Goal: Task Accomplishment & Management: Complete application form

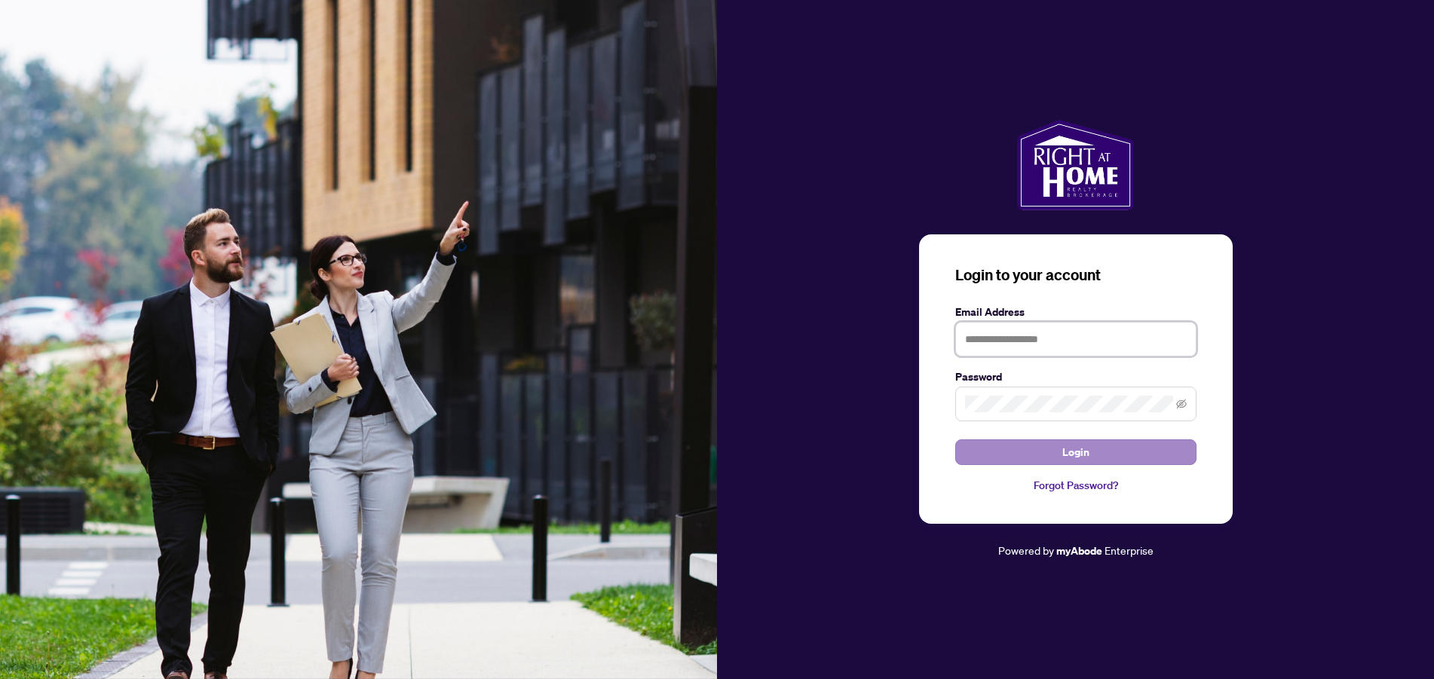
type input "**********"
click at [1067, 451] on span "Login" at bounding box center [1075, 452] width 27 height 24
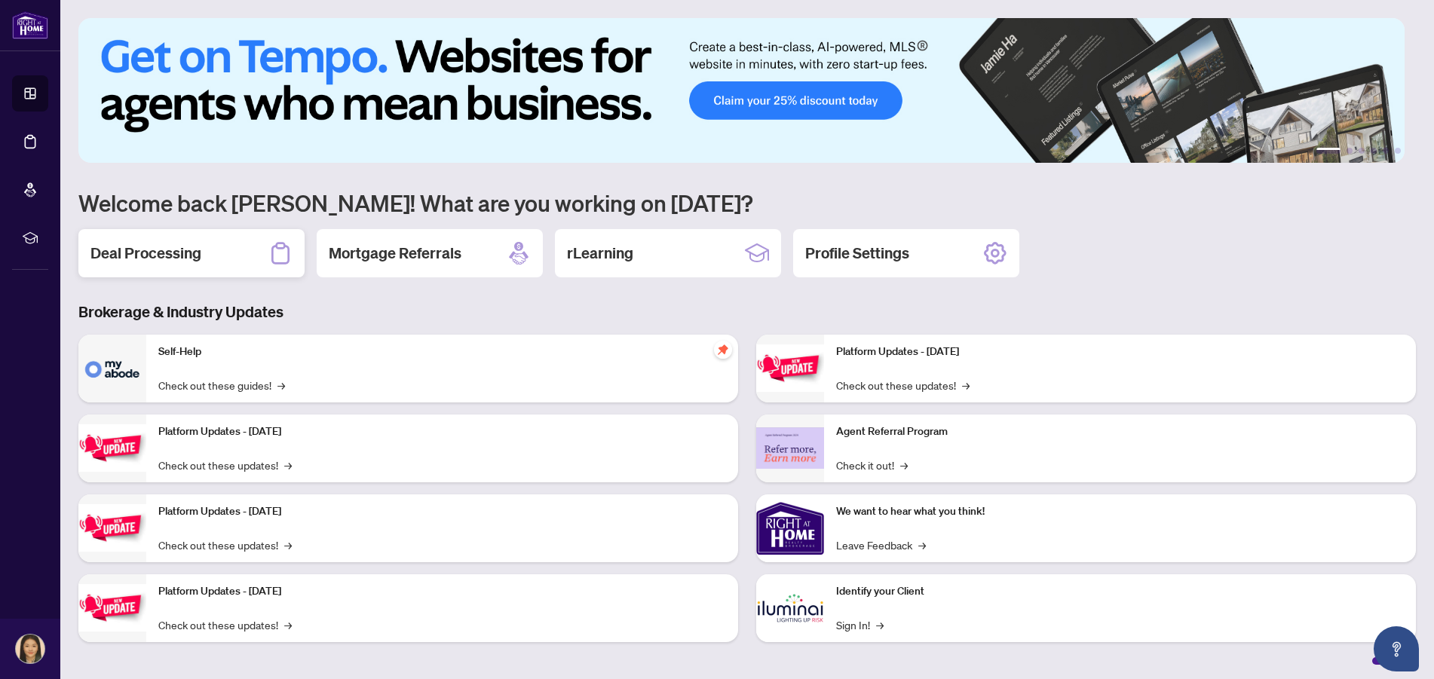
click at [208, 240] on div "Deal Processing" at bounding box center [191, 253] width 226 height 48
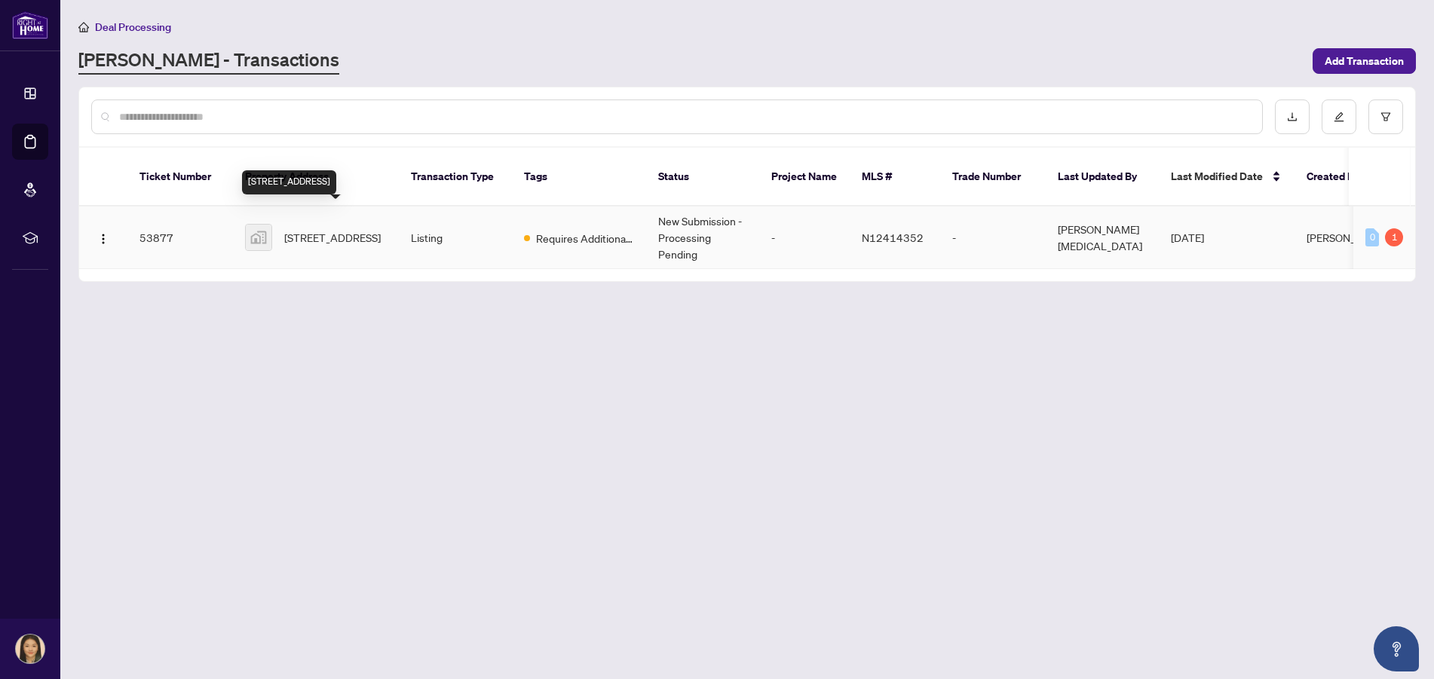
click at [317, 229] on span "[STREET_ADDRESS]" at bounding box center [332, 237] width 96 height 17
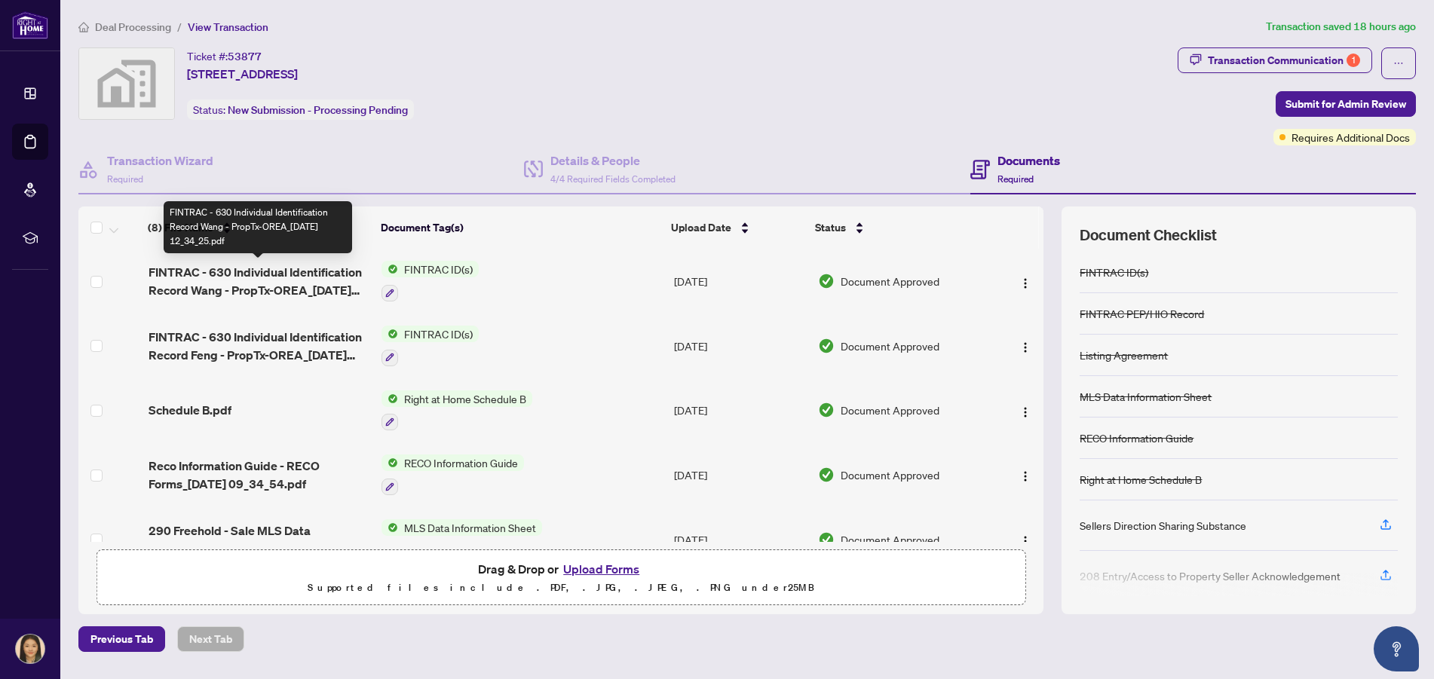
click at [308, 274] on span "FINTRAC - 630 Individual Identification Record Wang - PropTx-OREA_[DATE] 12_34_…" at bounding box center [259, 281] width 222 height 36
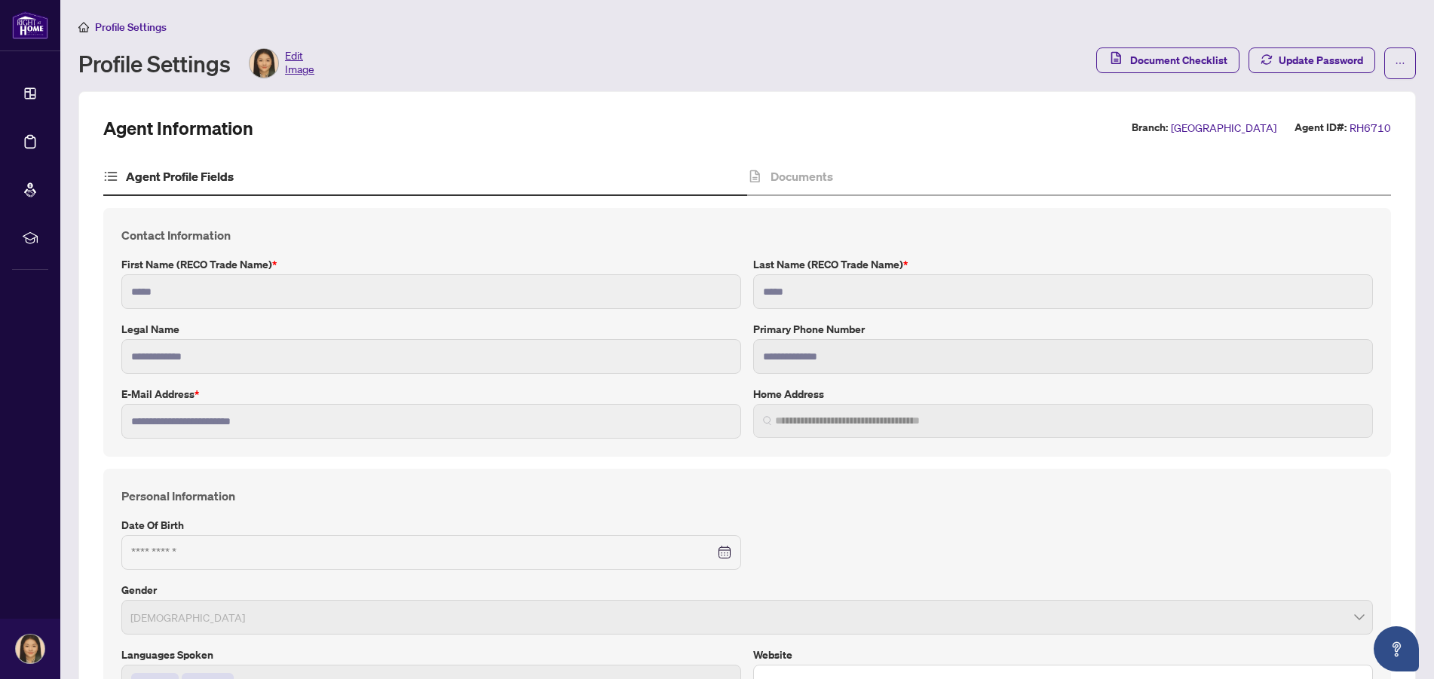
type input "**********"
type input "****"
type input "**********"
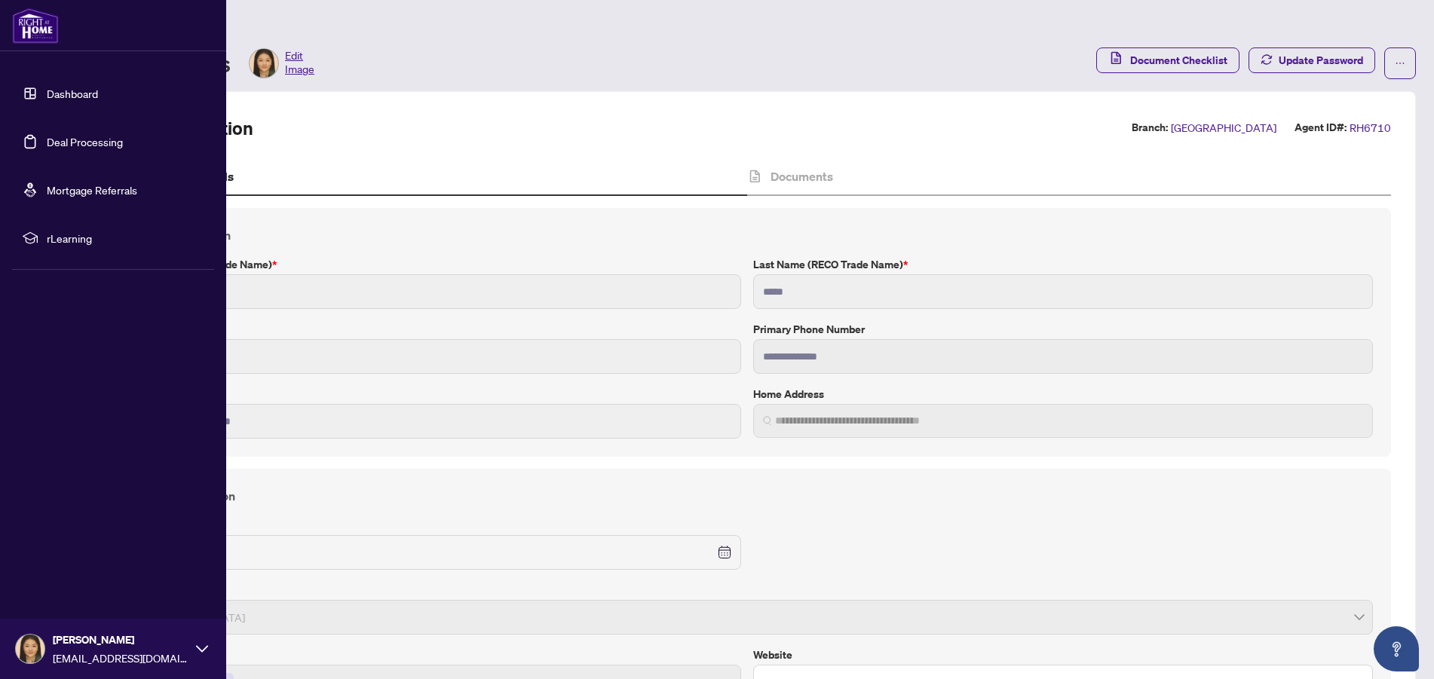
click at [47, 87] on link "Dashboard" at bounding box center [72, 94] width 51 height 14
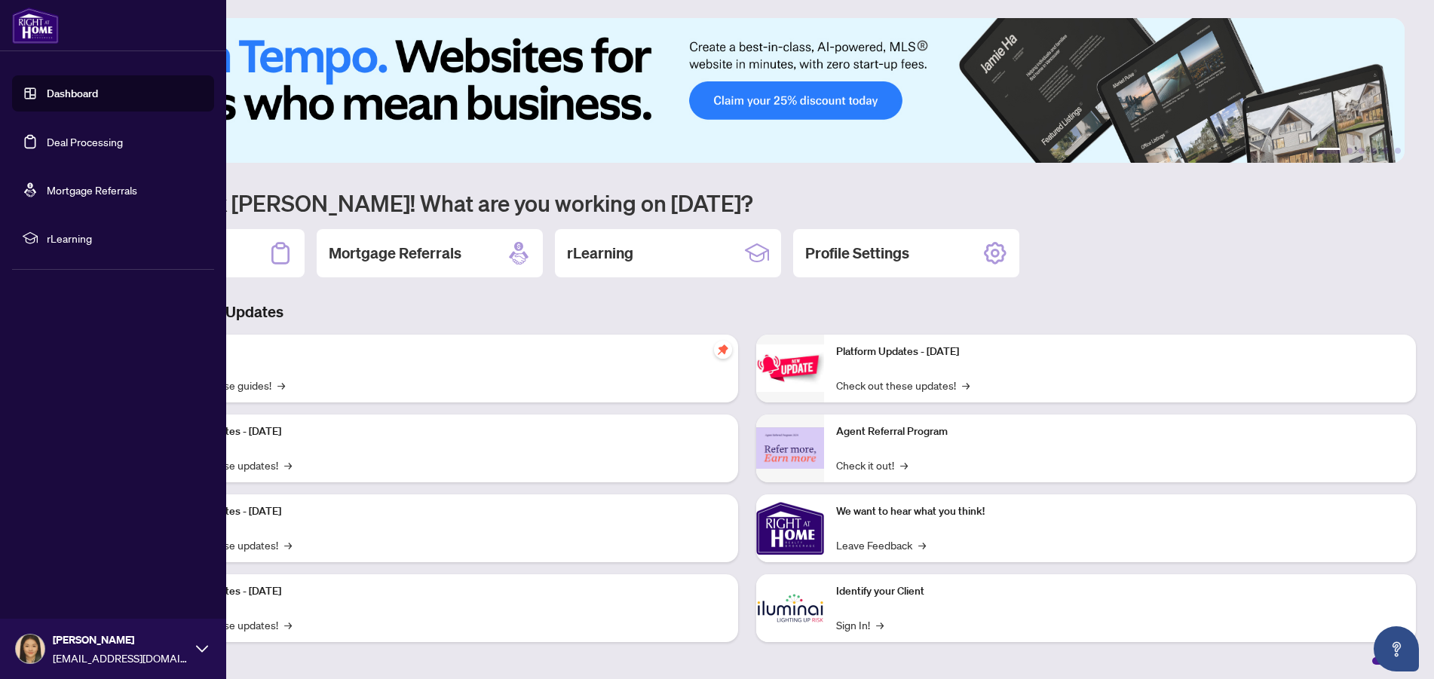
click at [47, 138] on link "Deal Processing" at bounding box center [85, 142] width 76 height 14
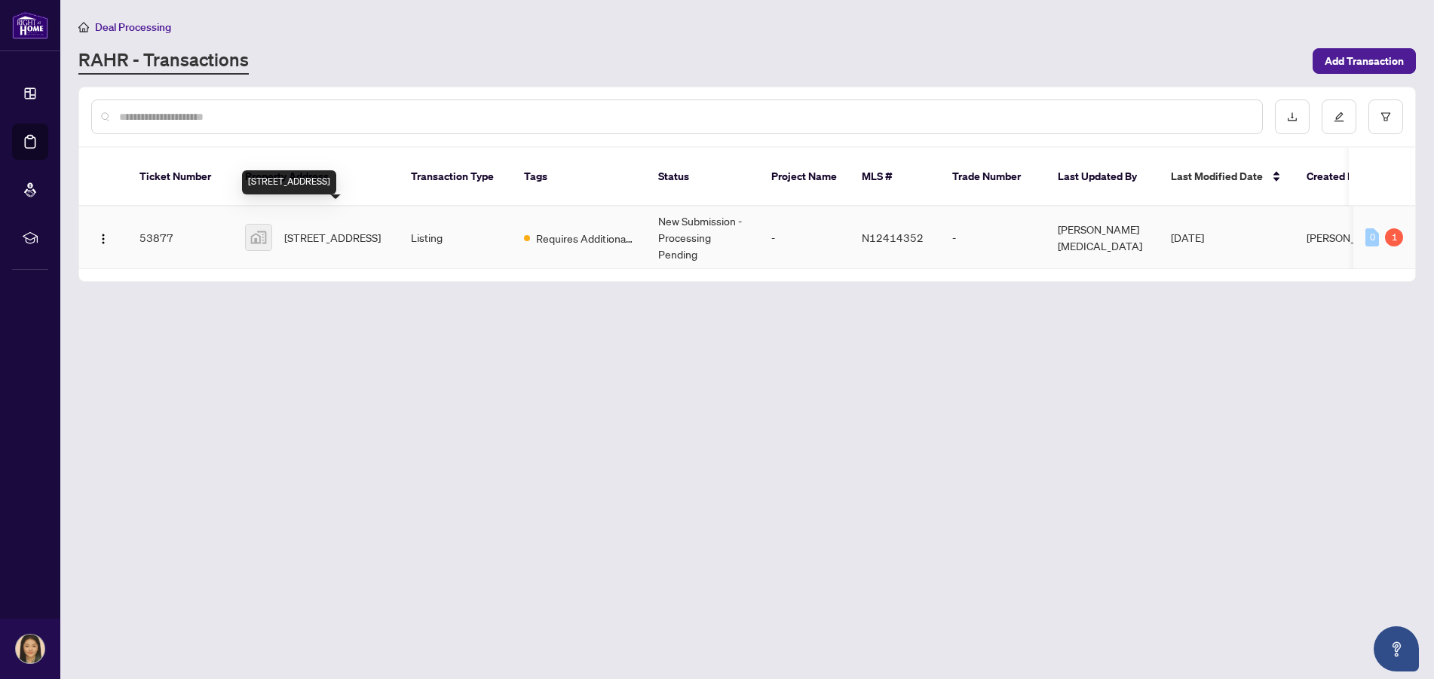
click at [298, 229] on span "[STREET_ADDRESS]" at bounding box center [332, 237] width 96 height 17
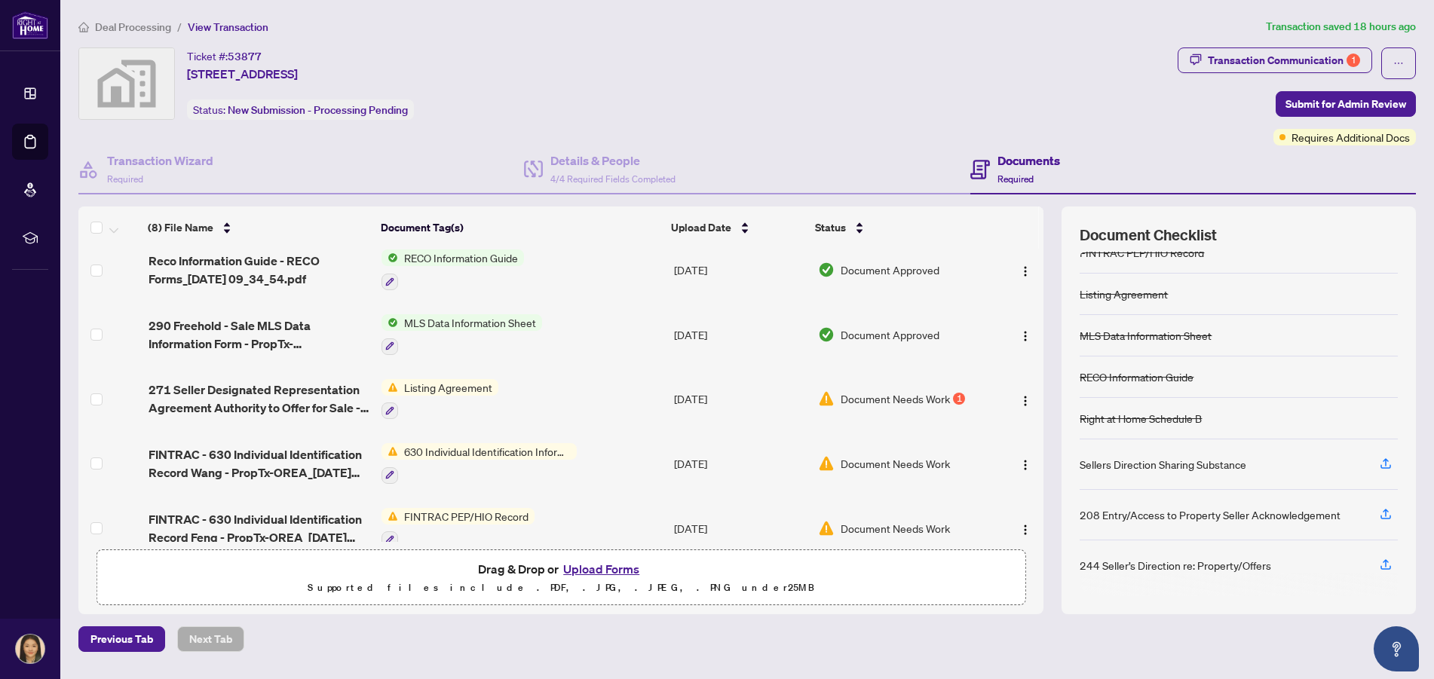
scroll to position [226, 0]
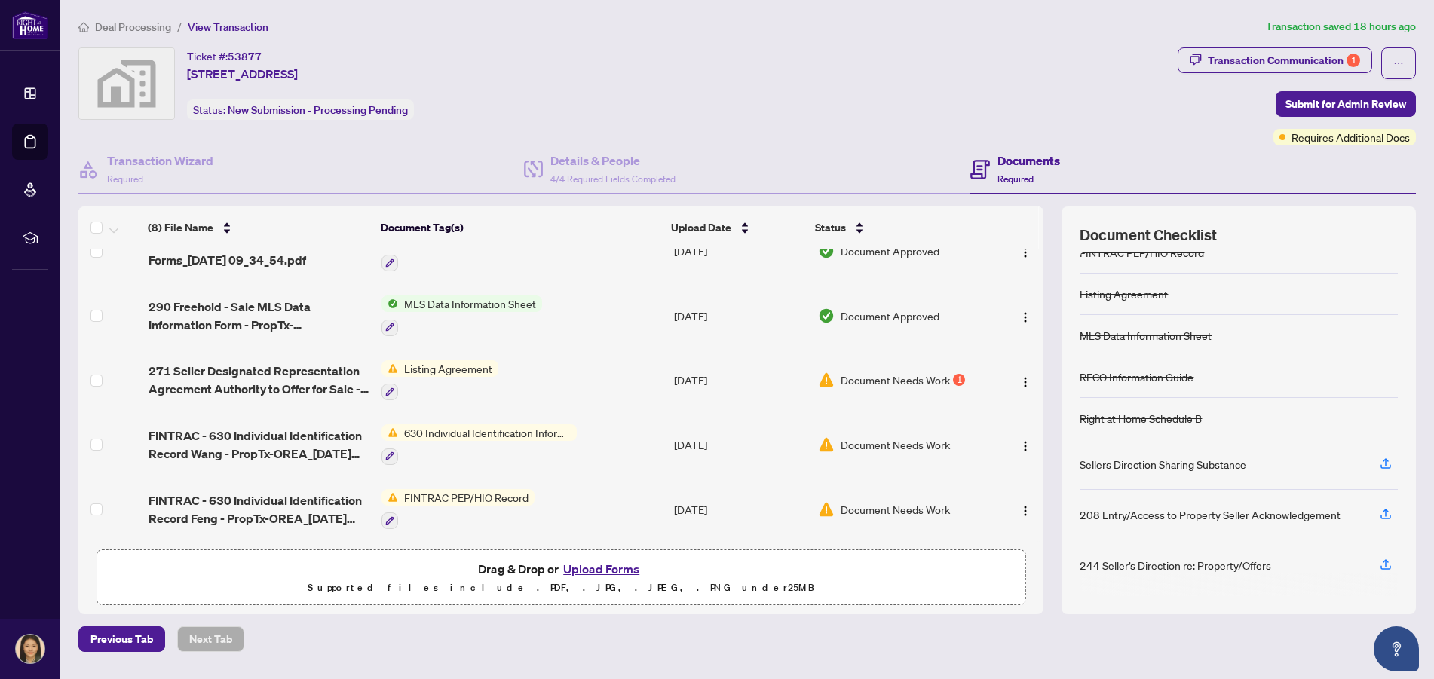
click at [835, 375] on div "Document Needs Work 1" at bounding box center [902, 380] width 168 height 17
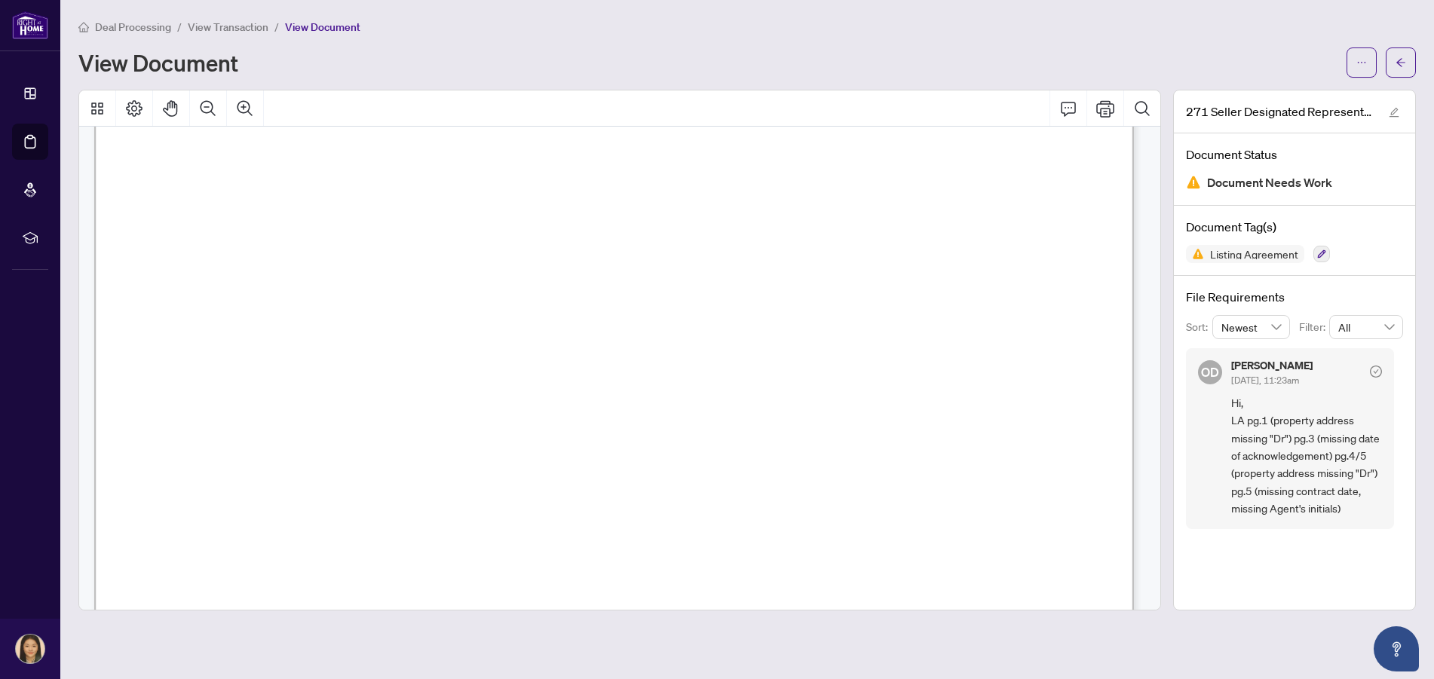
scroll to position [3266, 0]
click at [1352, 57] on button "button" at bounding box center [1361, 62] width 30 height 30
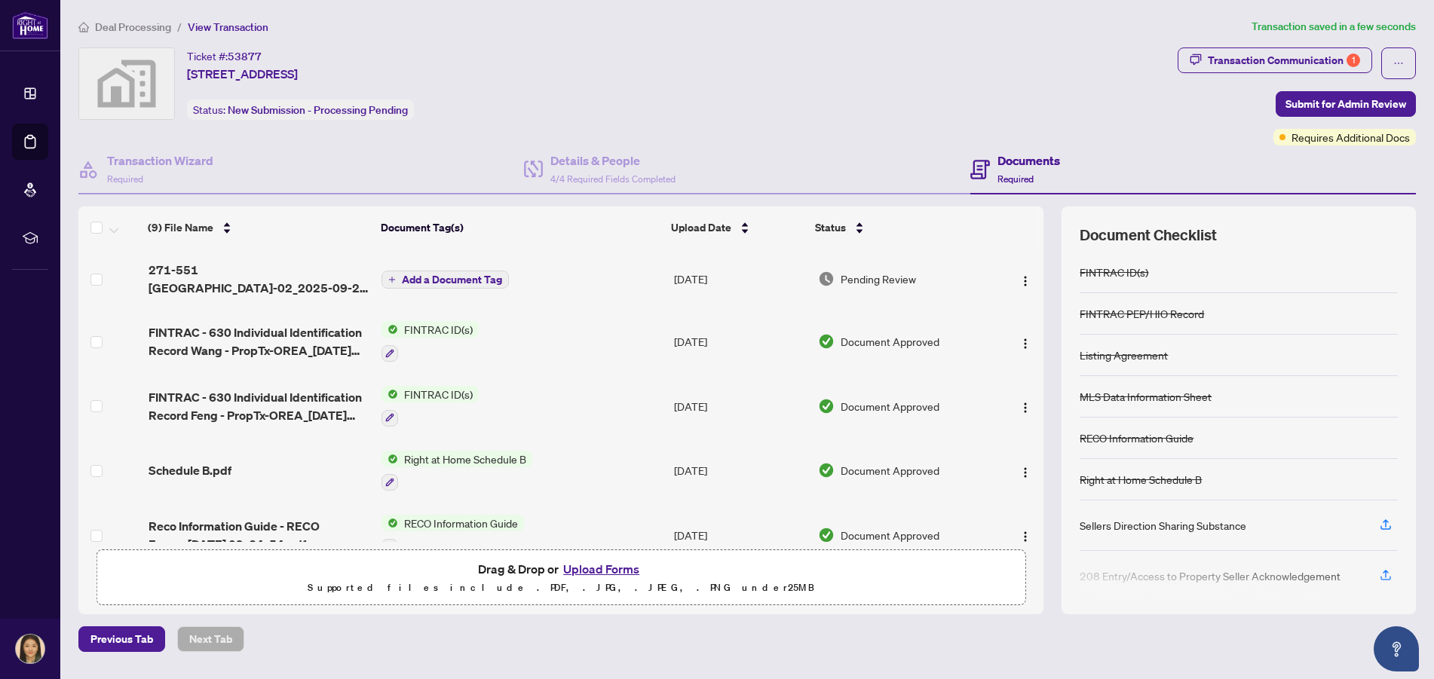
click at [478, 280] on span "Add a Document Tag" at bounding box center [452, 279] width 100 height 11
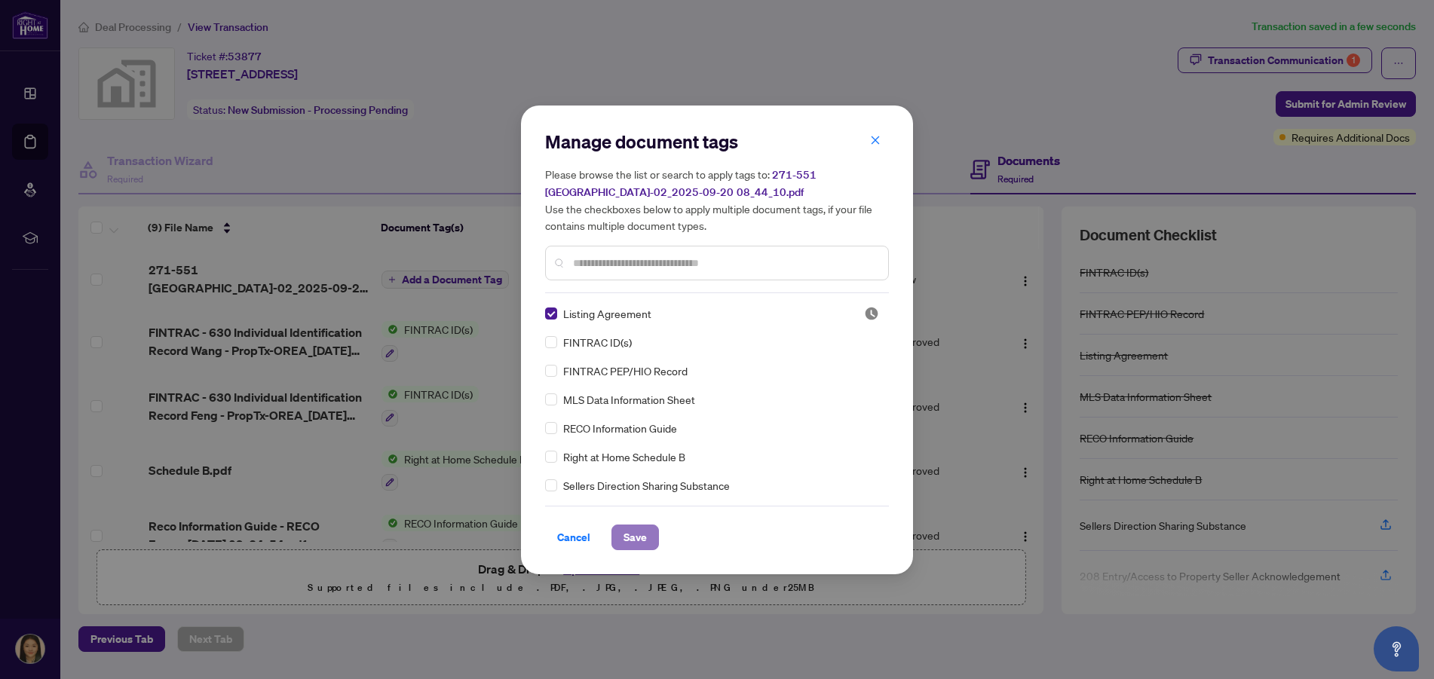
click at [638, 536] on span "Save" at bounding box center [634, 537] width 23 height 24
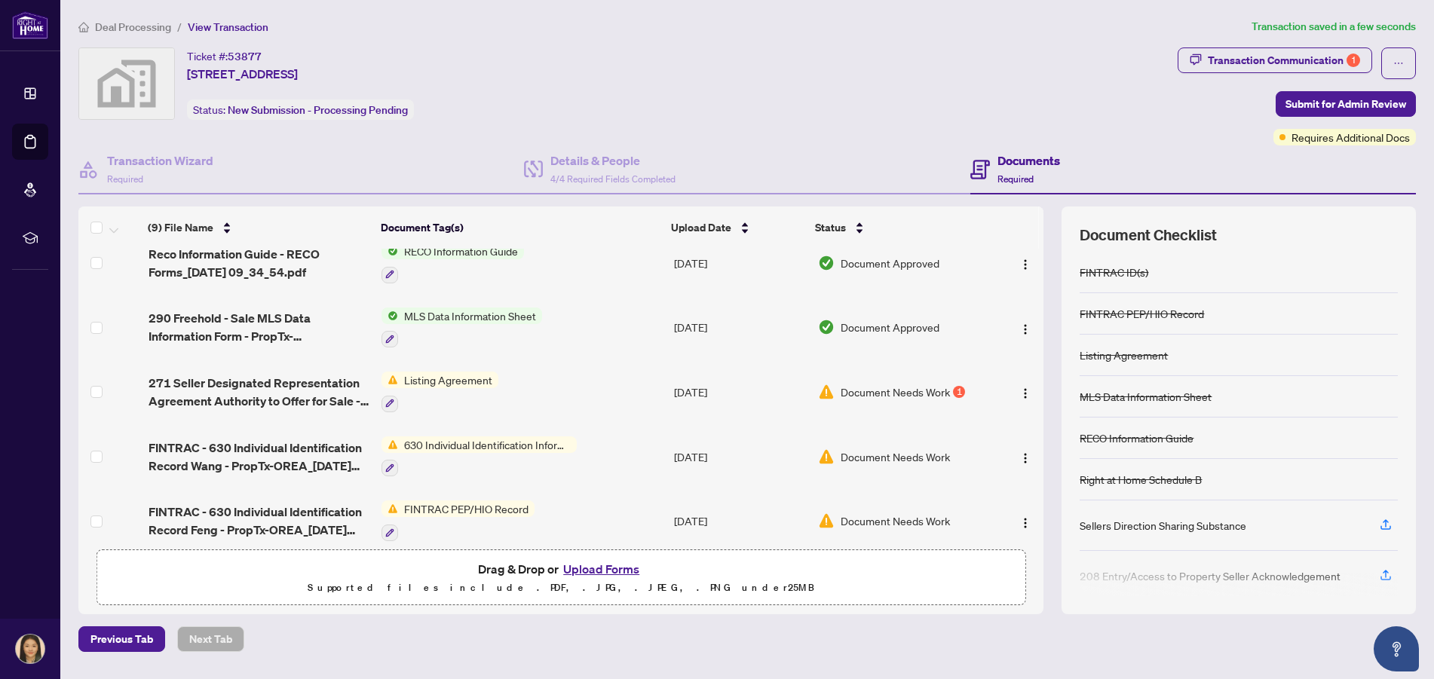
scroll to position [290, 0]
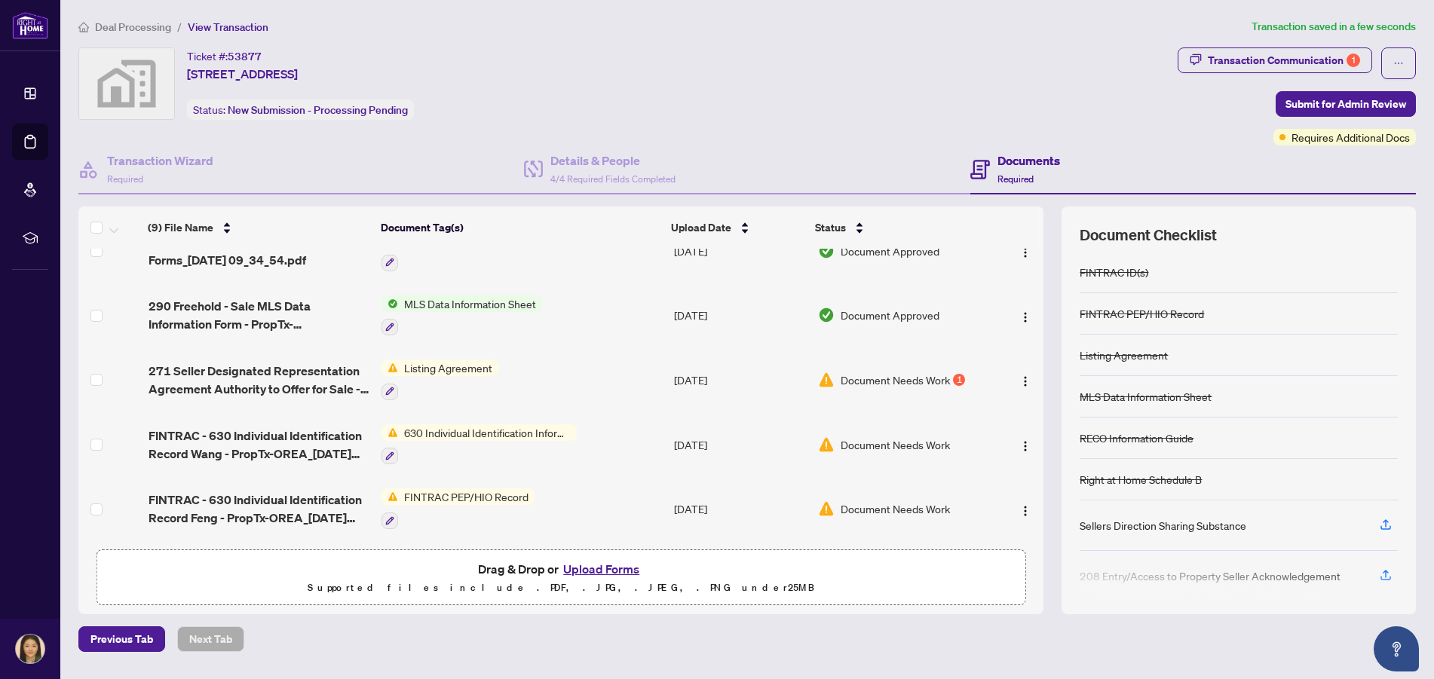
click at [379, 386] on td "Listing Agreement" at bounding box center [521, 379] width 292 height 65
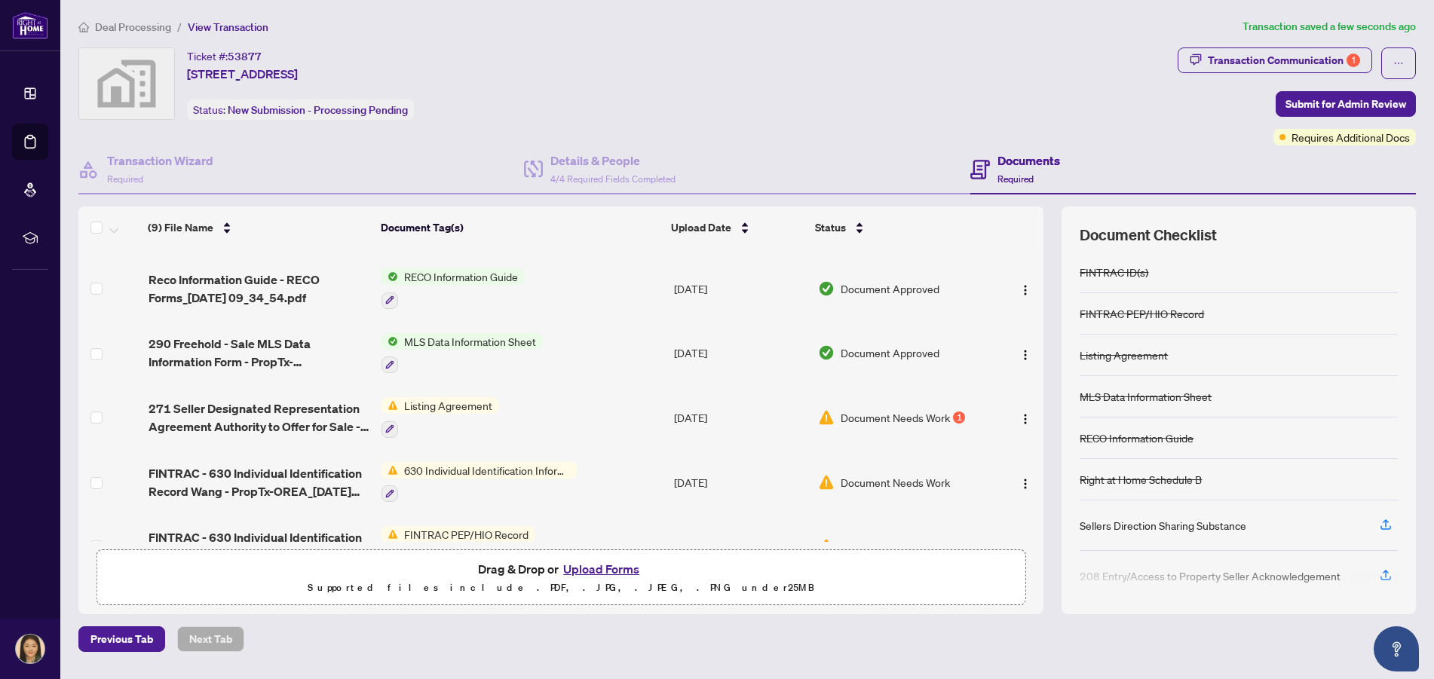
scroll to position [290, 0]
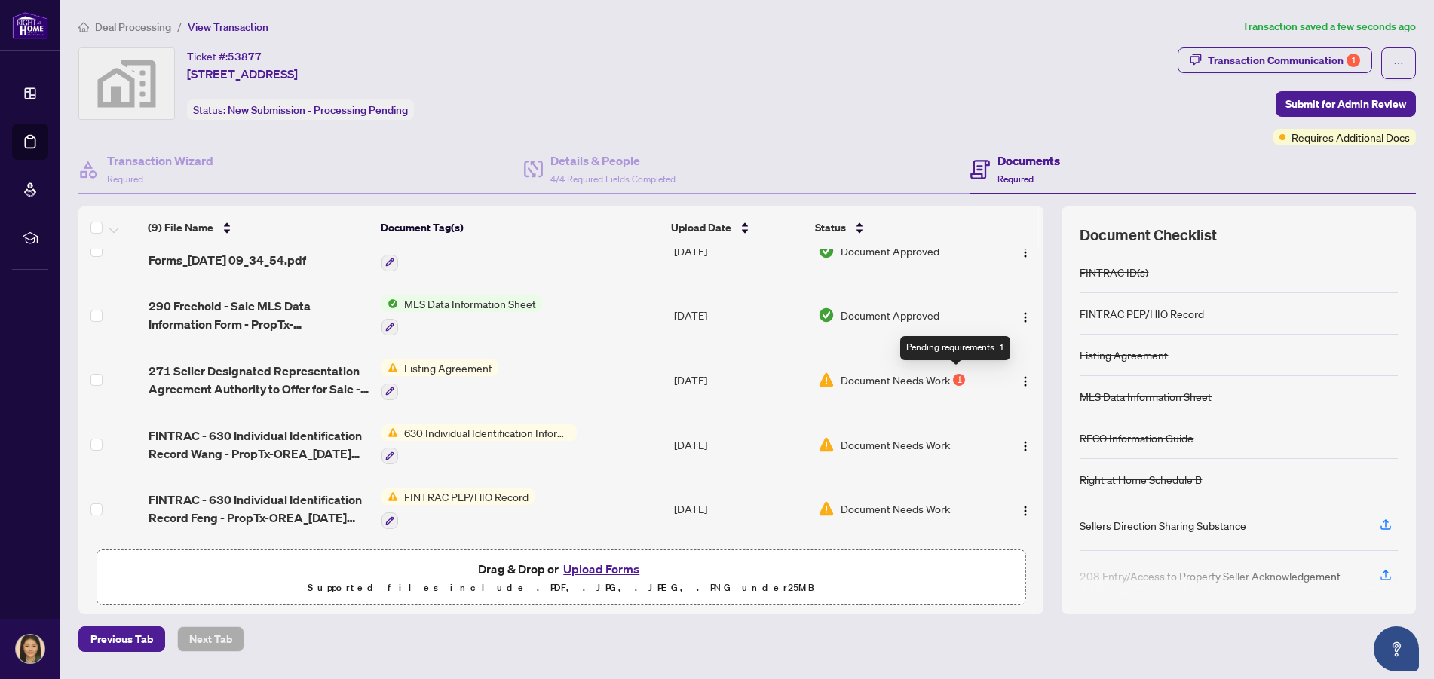
click at [956, 375] on div "1" at bounding box center [959, 380] width 12 height 12
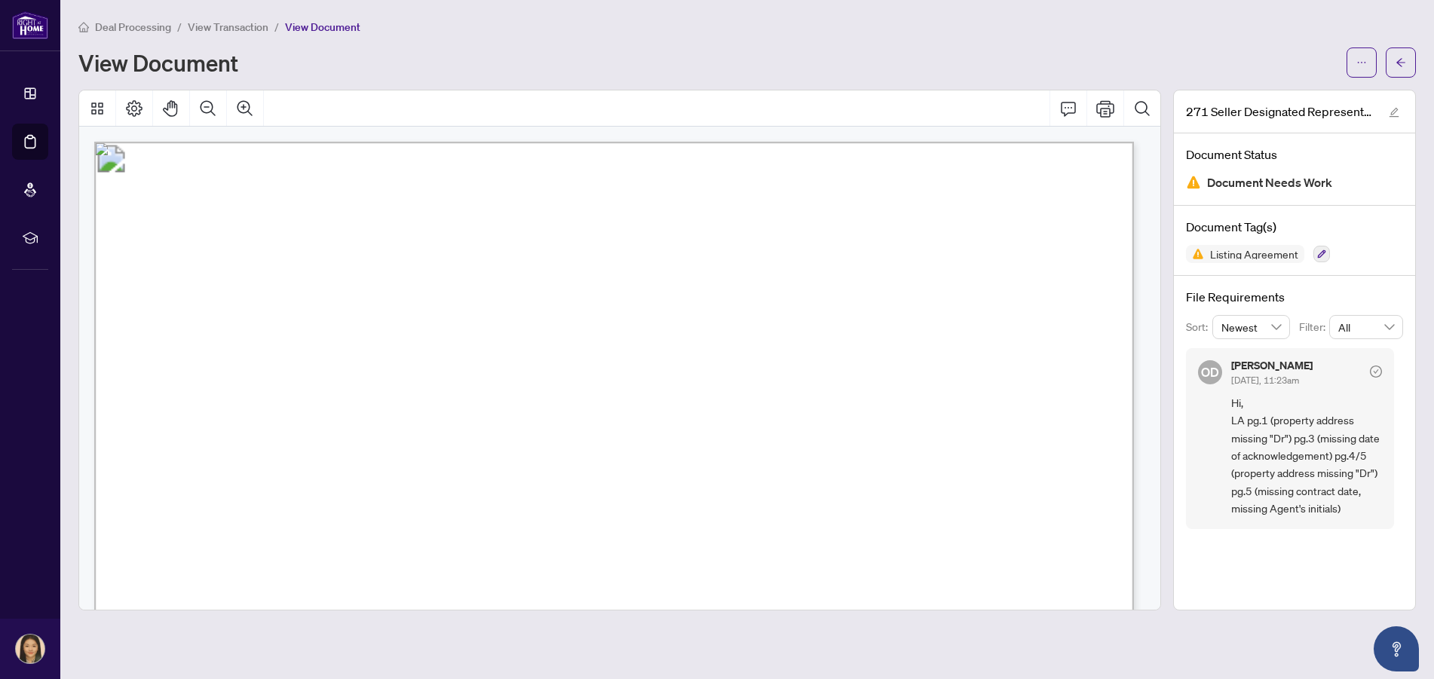
click at [1376, 369] on icon "check-circle" at bounding box center [1376, 372] width 12 height 12
click at [1372, 375] on icon "check-circle" at bounding box center [1376, 372] width 12 height 12
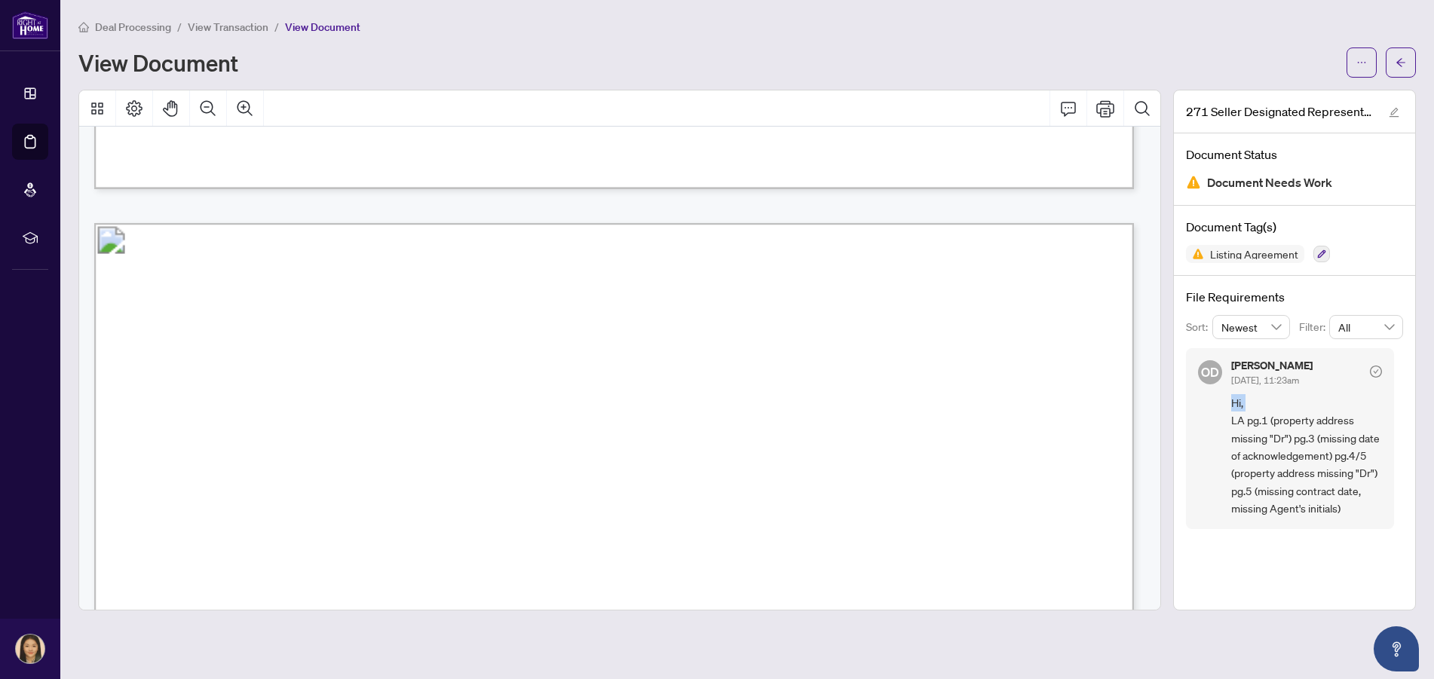
scroll to position [5779, 0]
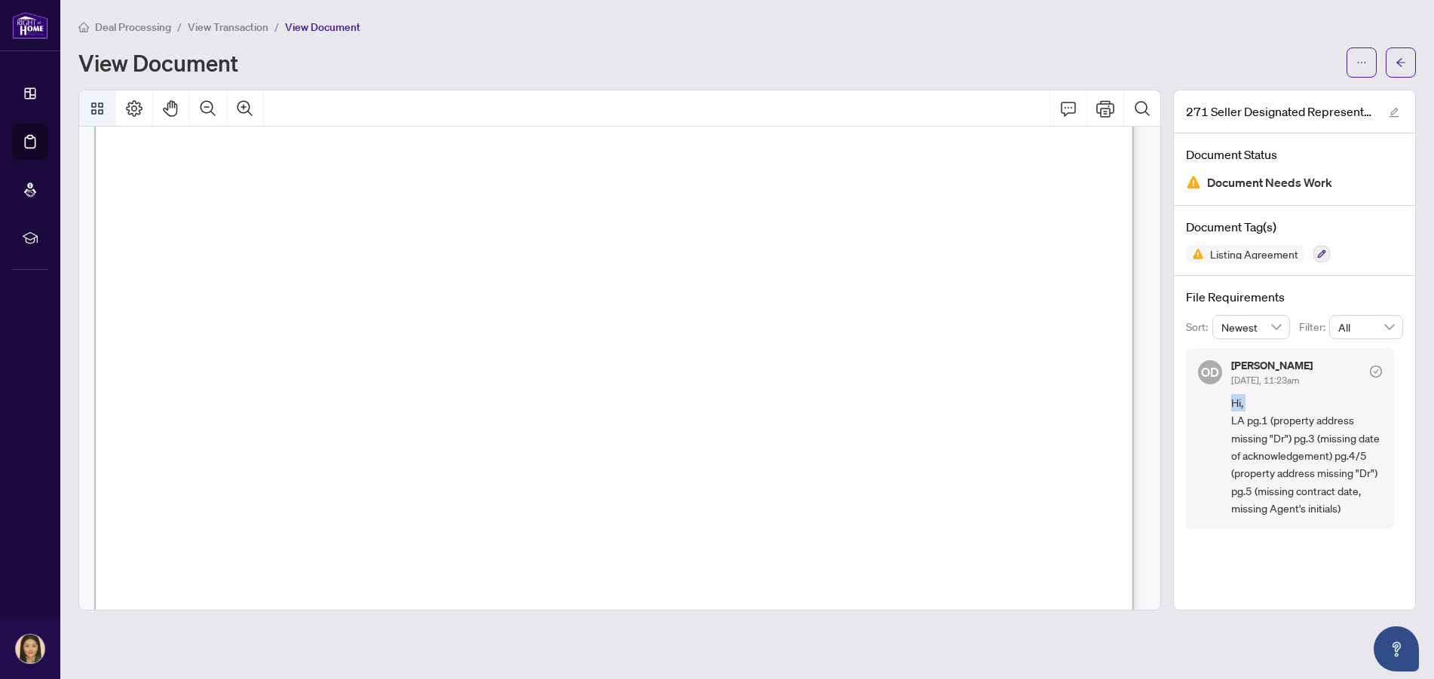
click at [91, 100] on icon "Thumbnails" at bounding box center [97, 108] width 18 height 18
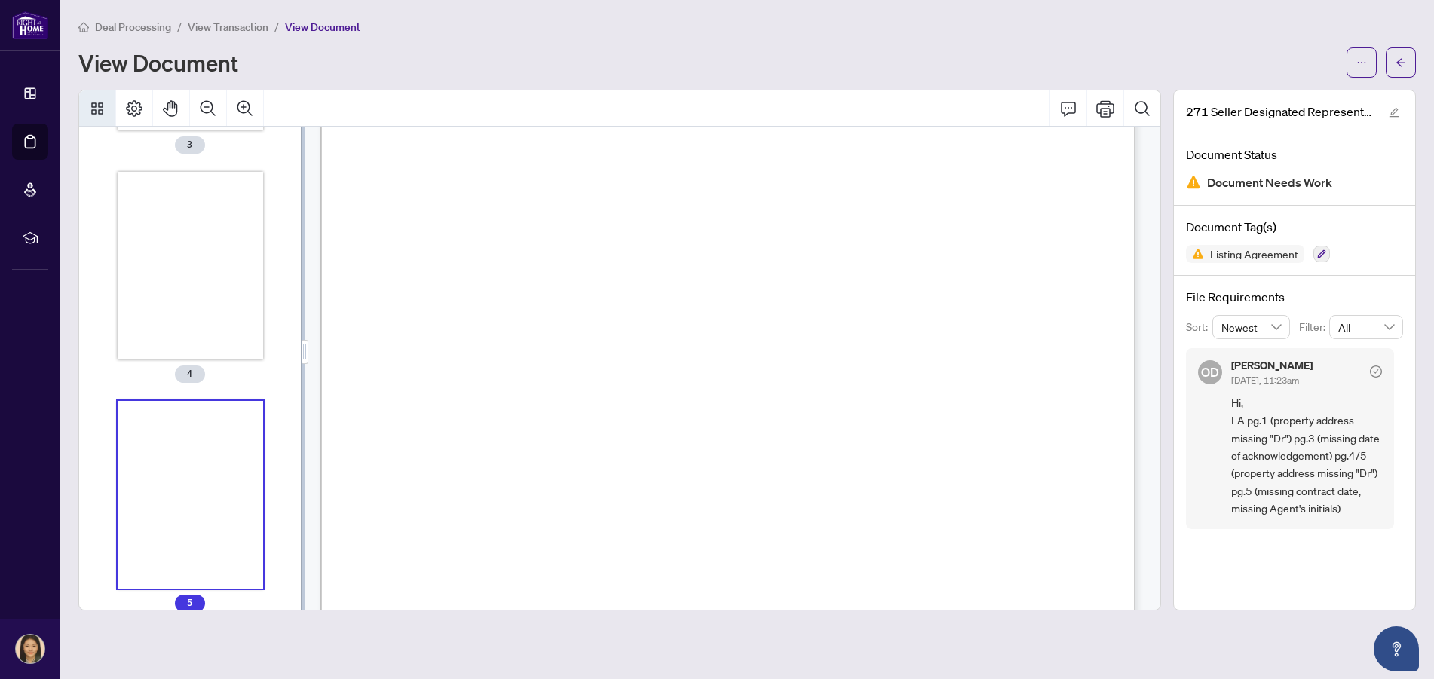
scroll to position [681, 0]
drag, startPoint x: 91, startPoint y: 100, endPoint x: 613, endPoint y: 259, distance: 545.1
click at [613, 259] on span "Research and provide the Seller with current market conditions that can affect …" at bounding box center [725, 252] width 688 height 13
click at [137, 116] on icon "Page Layout" at bounding box center [134, 108] width 18 height 18
click at [1061, 111] on icon "Comment" at bounding box center [1068, 108] width 18 height 18
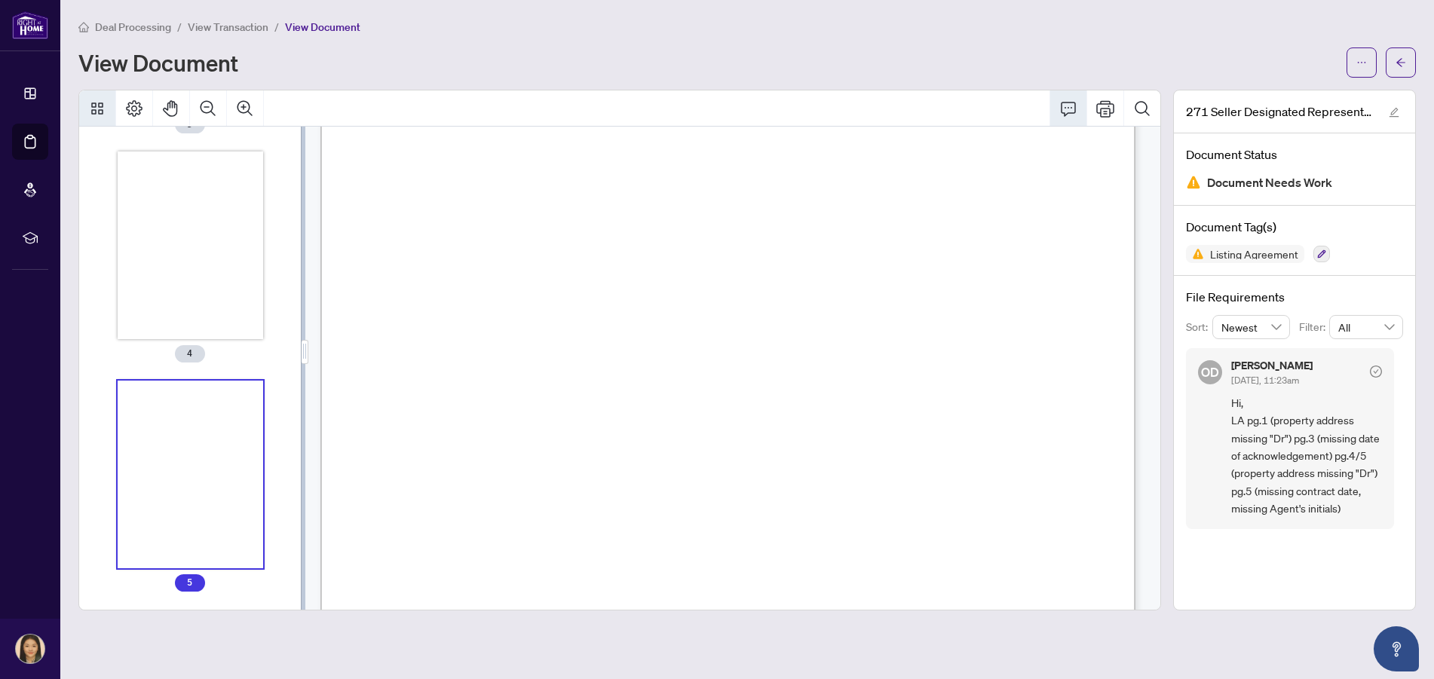
click at [1061, 111] on icon "Comment" at bounding box center [1068, 108] width 18 height 18
click at [247, 23] on span "View Transaction" at bounding box center [228, 27] width 81 height 14
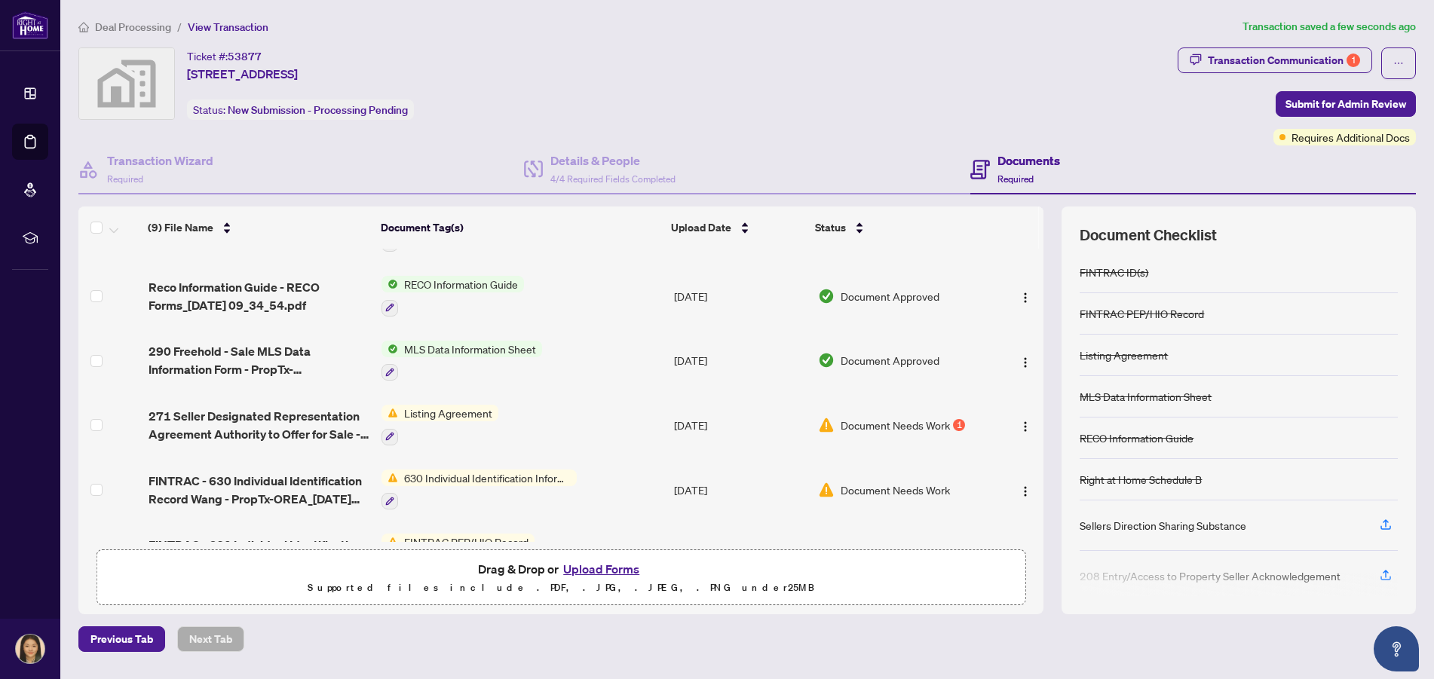
scroll to position [290, 0]
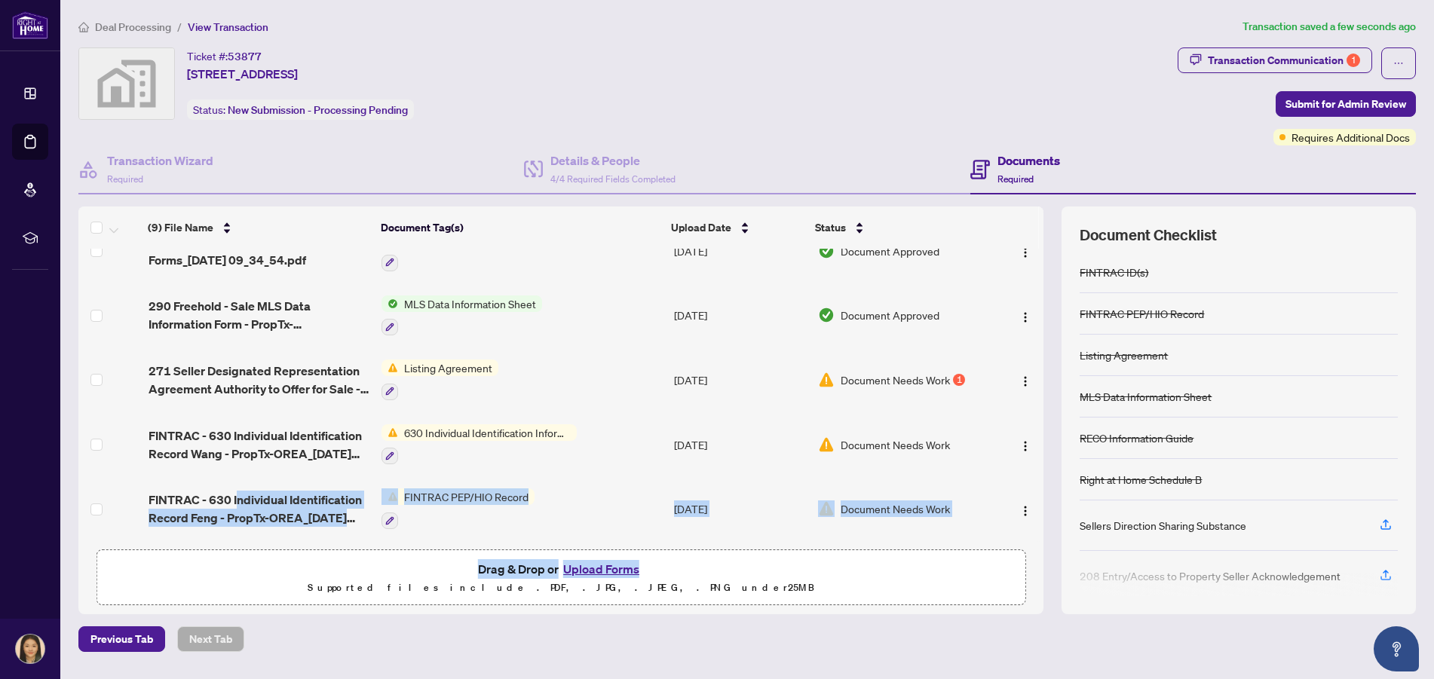
drag, startPoint x: 238, startPoint y: 496, endPoint x: 290, endPoint y: 588, distance: 105.6
click at [290, 589] on div "(9) File Name Document Tag(s) Upload Date Status 271-551 [GEOGRAPHIC_DATA] Dr-0…" at bounding box center [560, 411] width 965 height 408
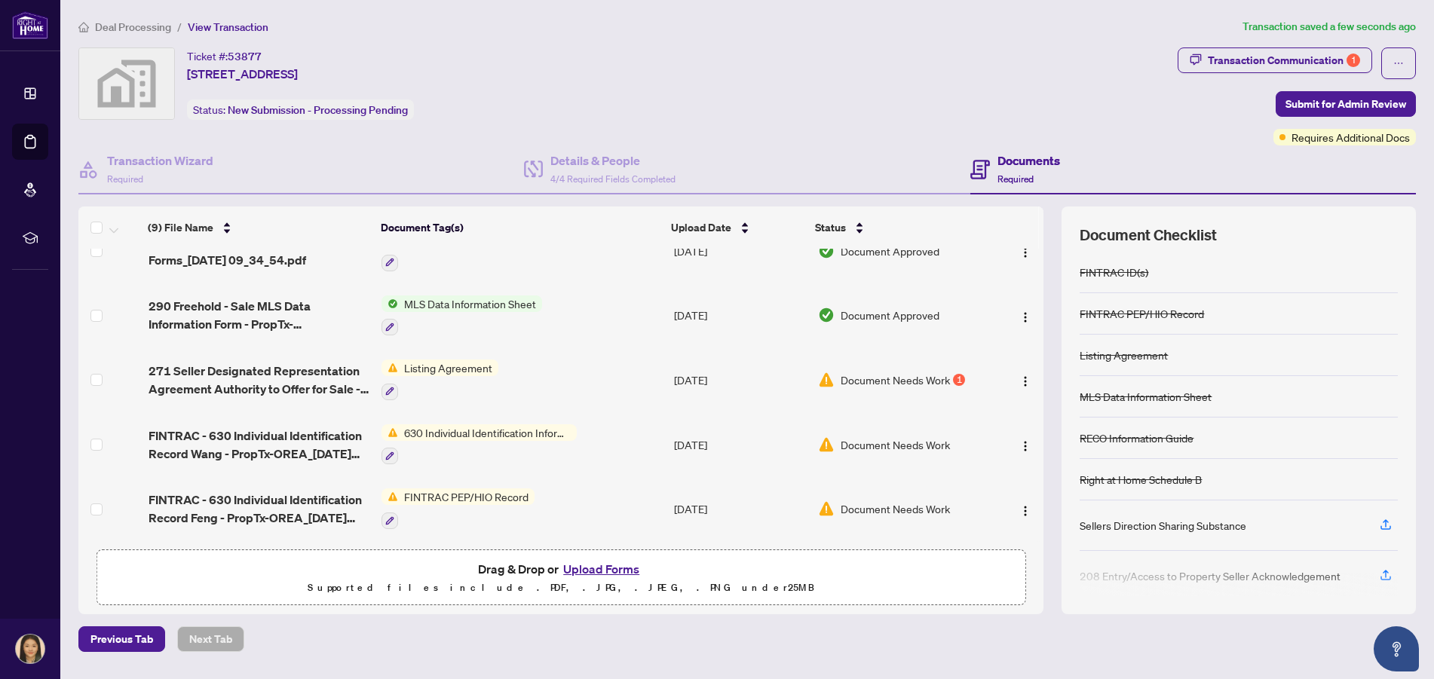
click at [610, 376] on td "Listing Agreement" at bounding box center [521, 379] width 292 height 65
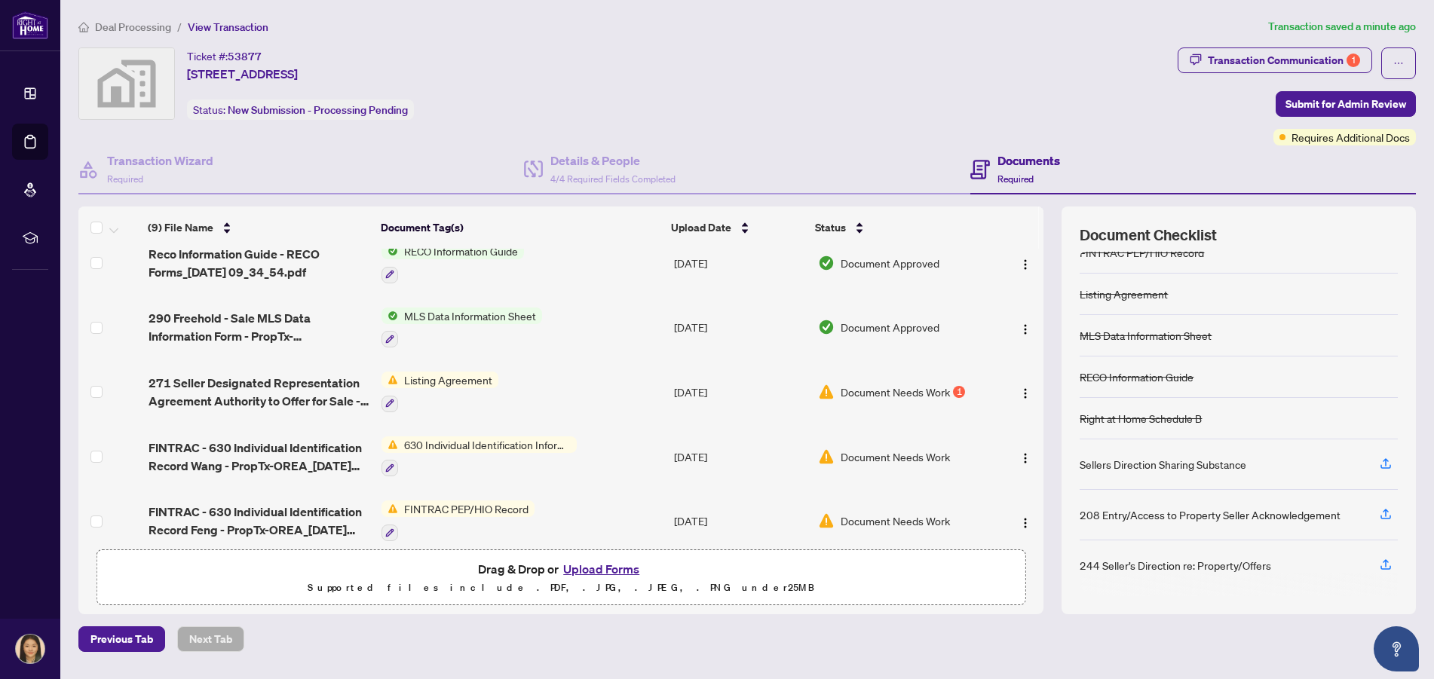
scroll to position [290, 0]
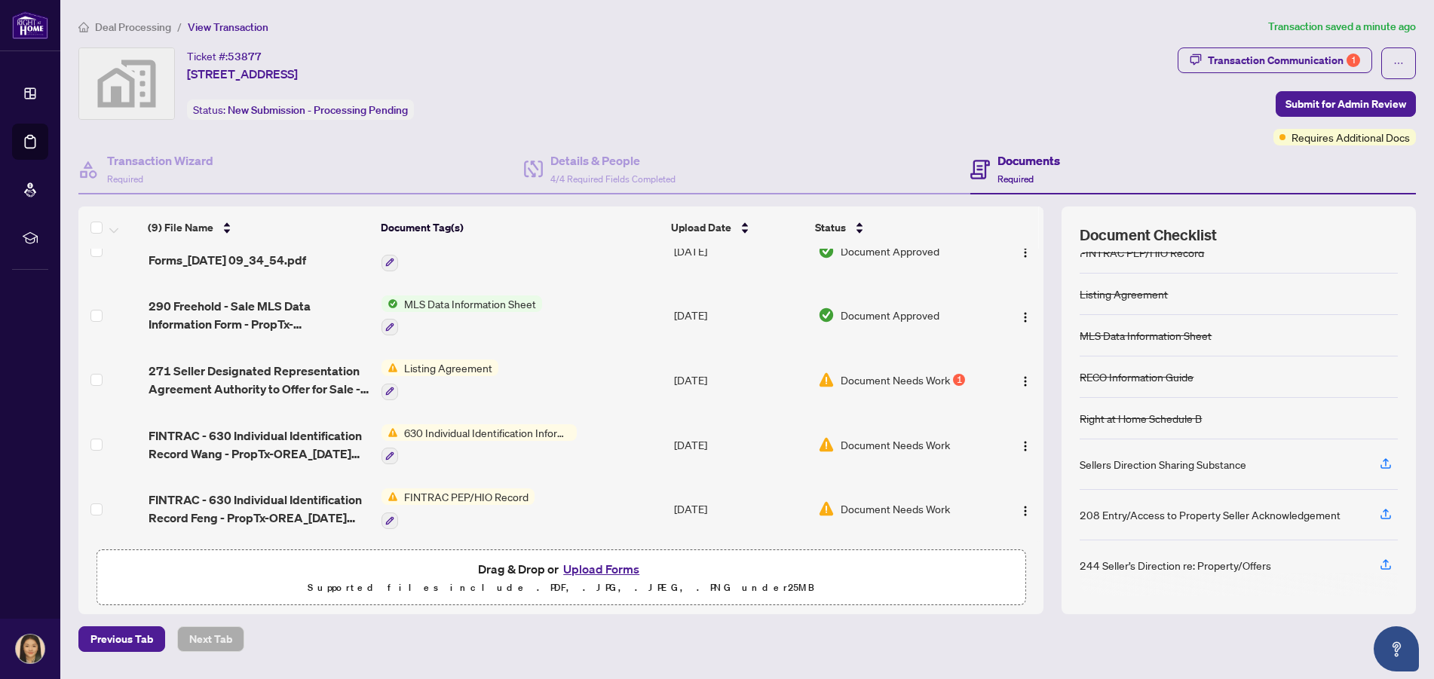
drag, startPoint x: 476, startPoint y: 489, endPoint x: 559, endPoint y: 519, distance: 88.0
click at [559, 519] on td "FINTRAC PEP/HIO Record" at bounding box center [521, 508] width 292 height 65
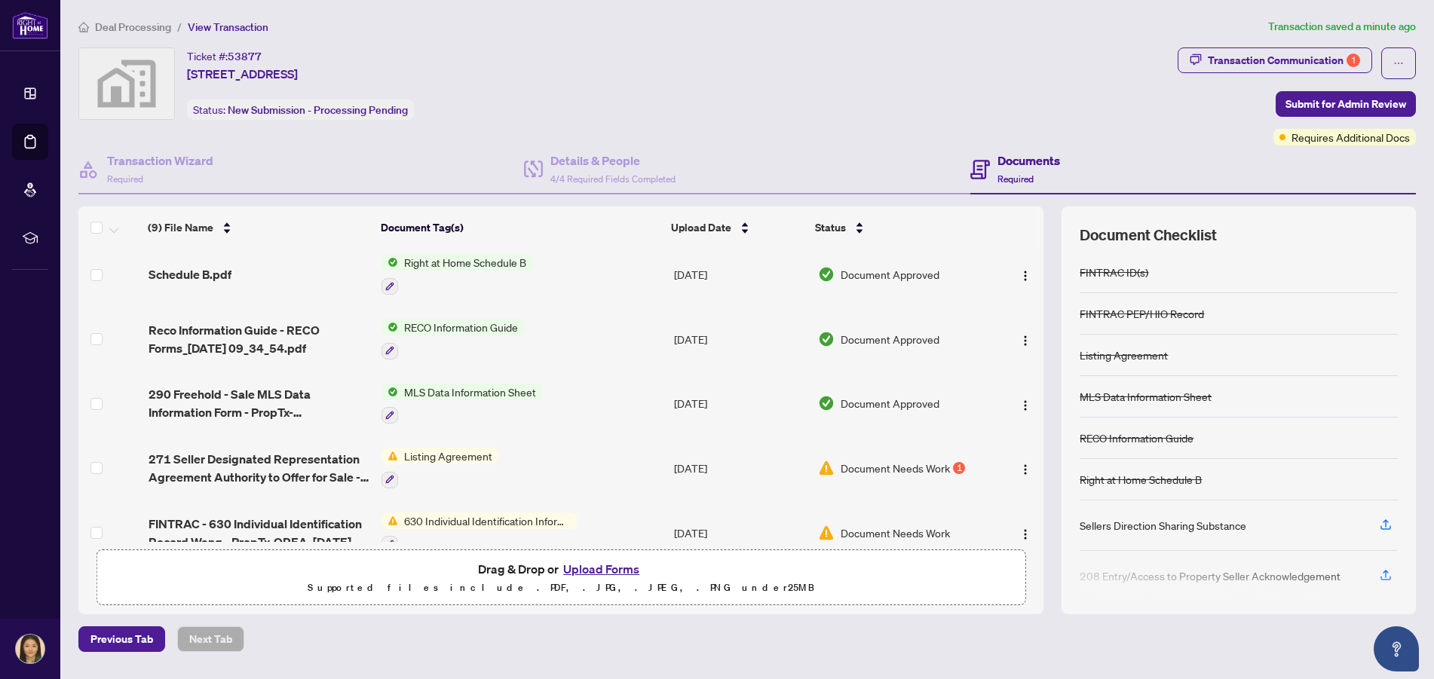
scroll to position [290, 0]
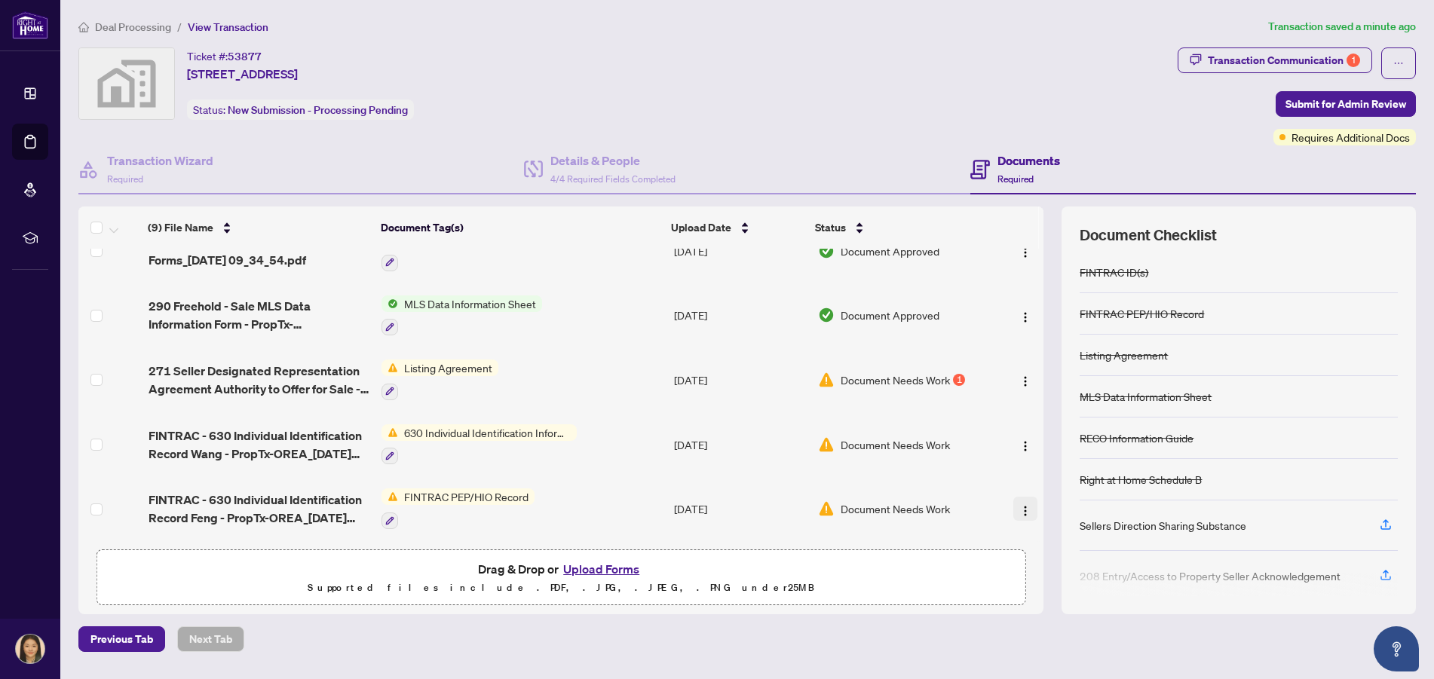
click at [1019, 510] on img "button" at bounding box center [1025, 511] width 12 height 12
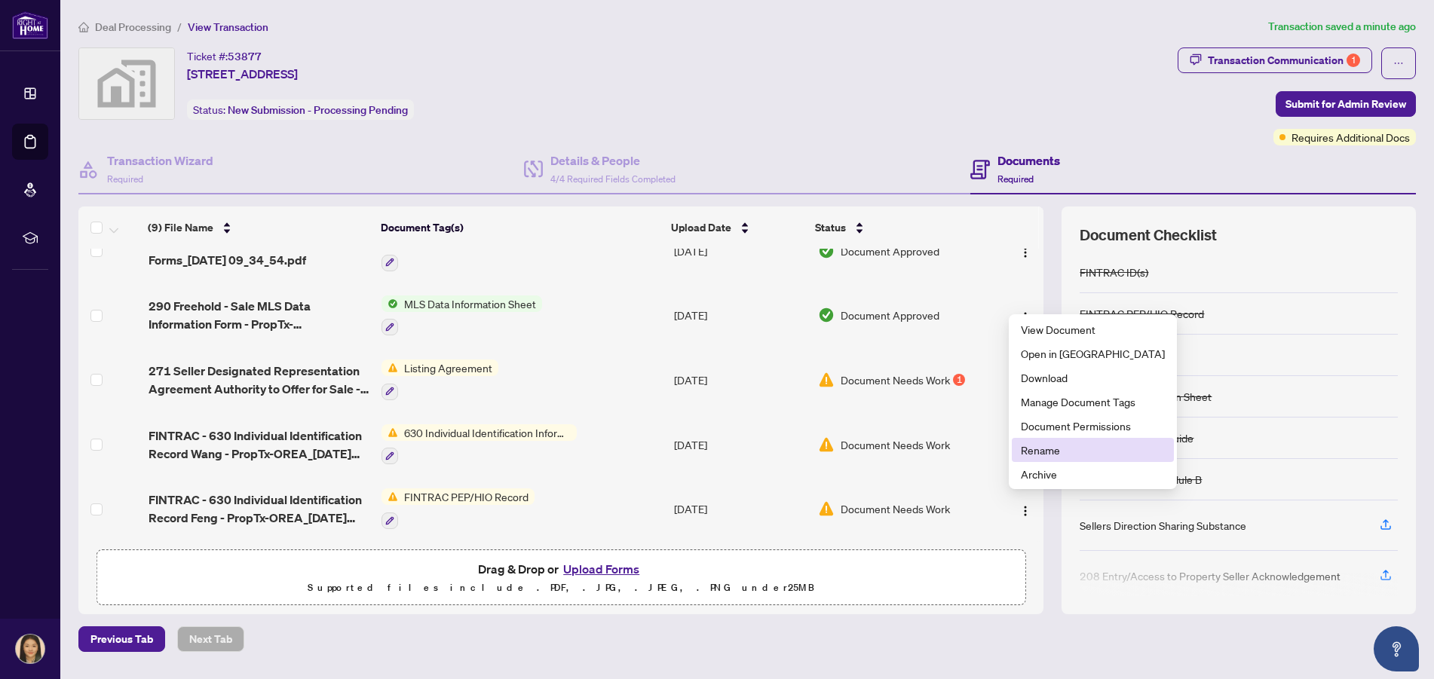
click at [1036, 453] on span "Rename" at bounding box center [1093, 450] width 144 height 17
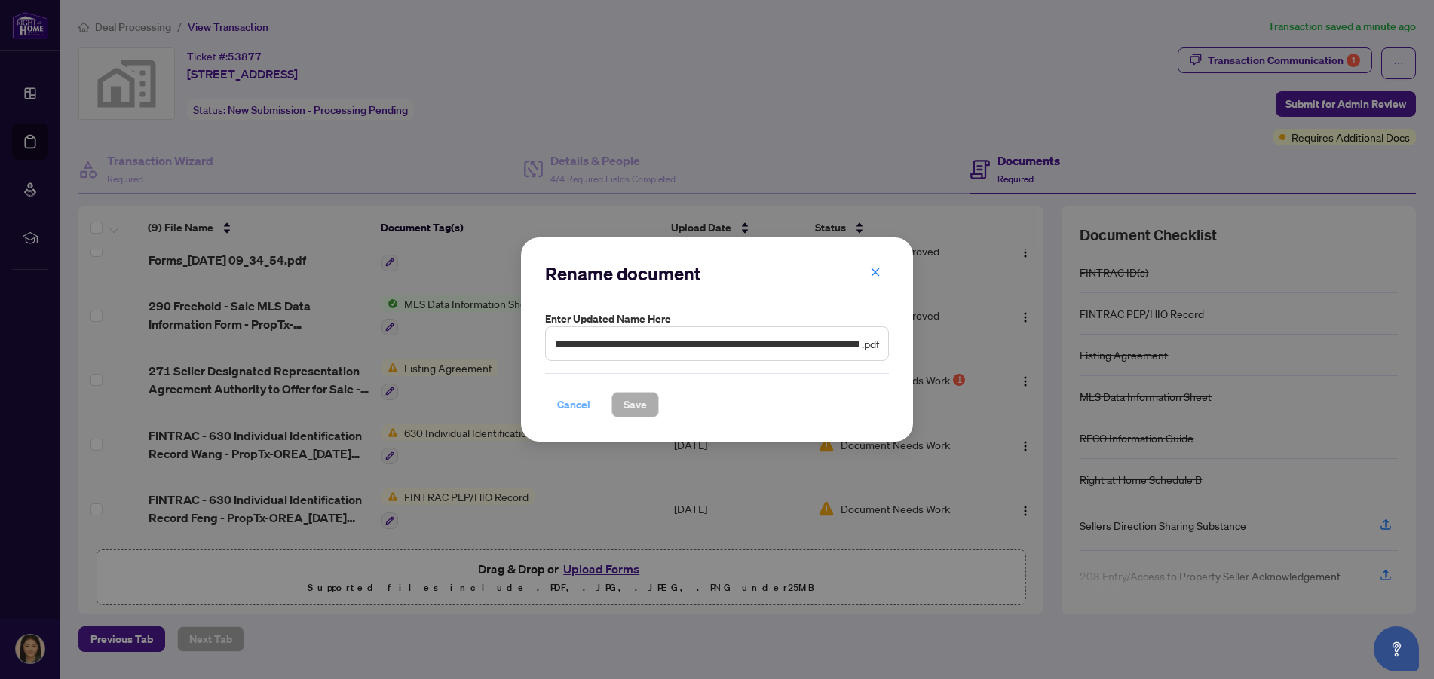
click at [561, 408] on span "Cancel" at bounding box center [573, 405] width 33 height 24
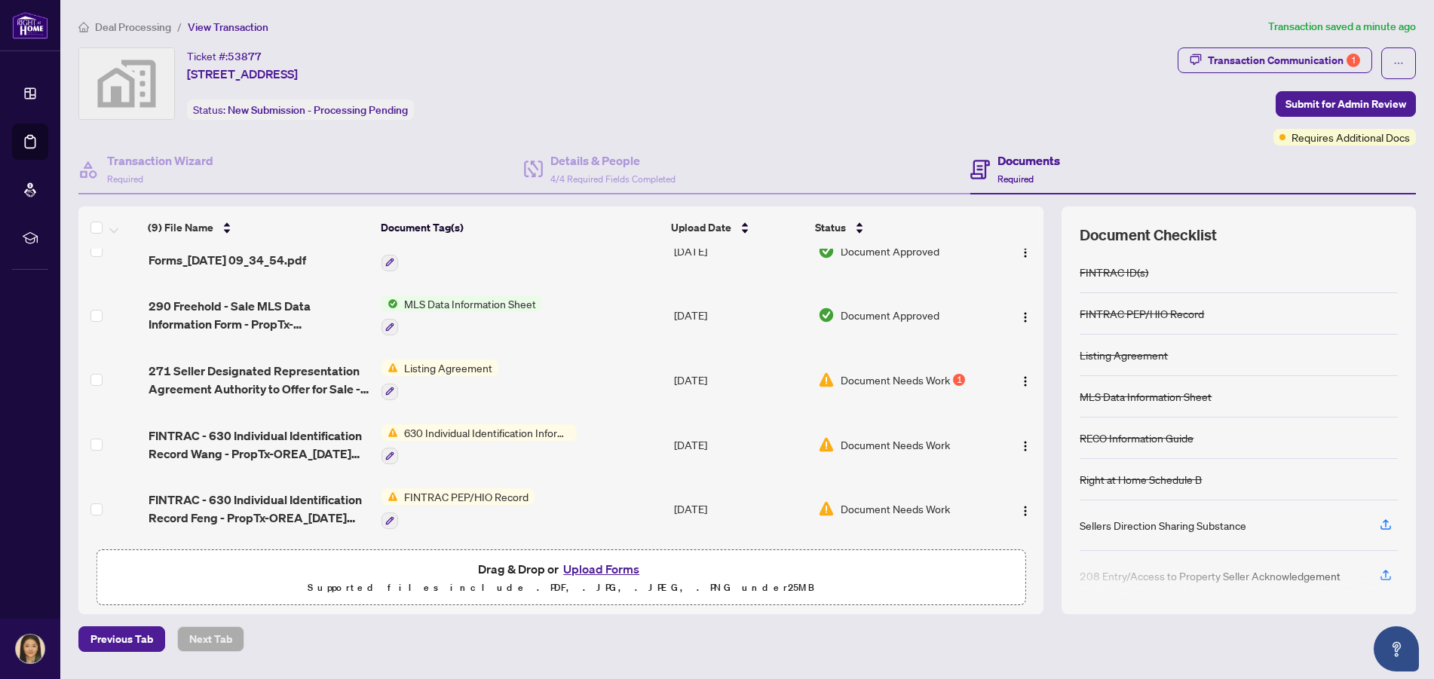
drag, startPoint x: 1016, startPoint y: 439, endPoint x: 972, endPoint y: 476, distance: 57.8
click at [972, 476] on td "Document Needs Work" at bounding box center [902, 508] width 180 height 65
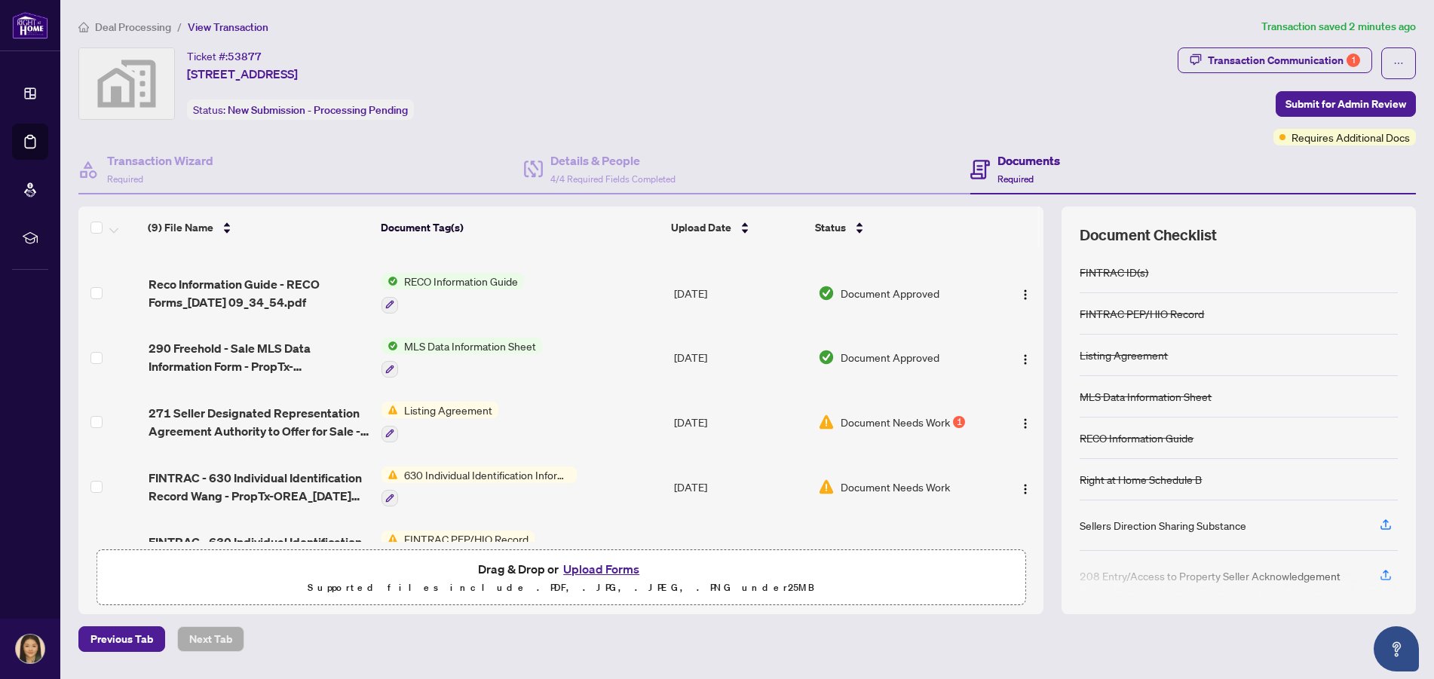
scroll to position [251, 0]
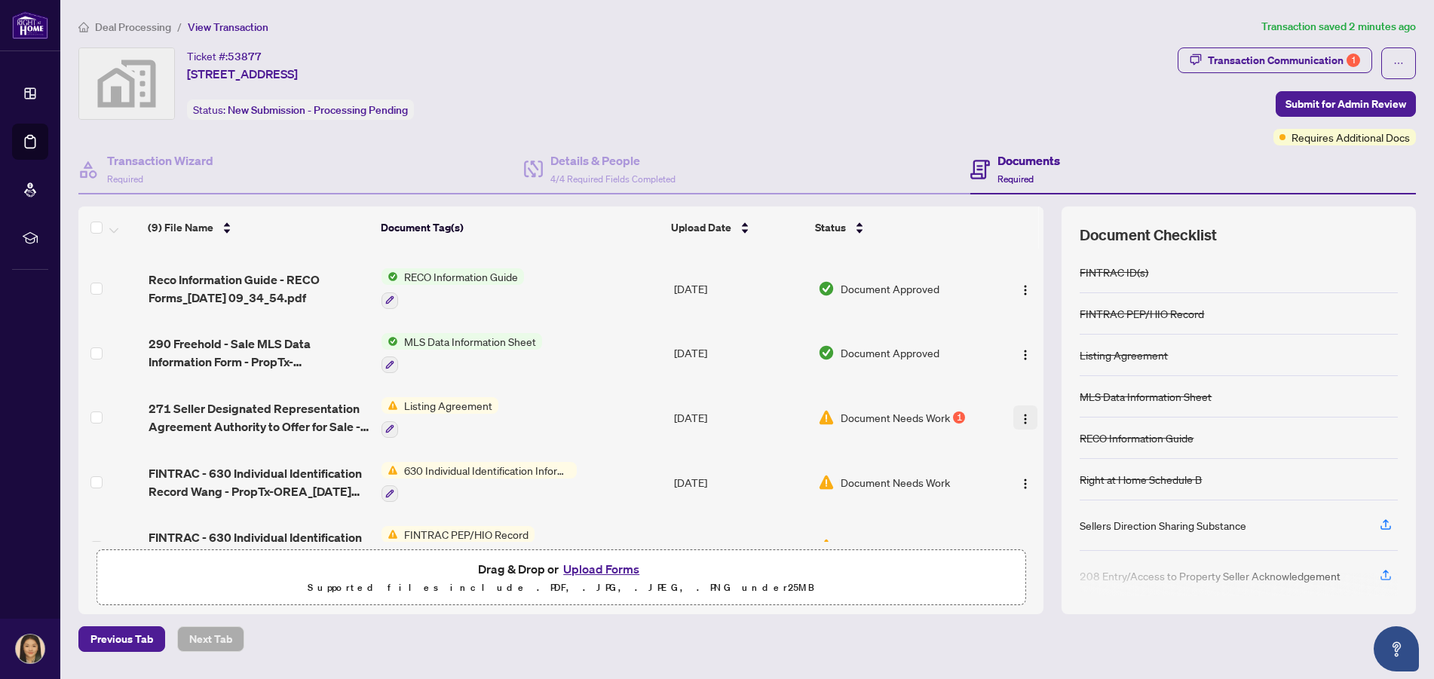
click at [1020, 415] on img "button" at bounding box center [1025, 419] width 12 height 12
click at [826, 419] on img at bounding box center [826, 417] width 17 height 17
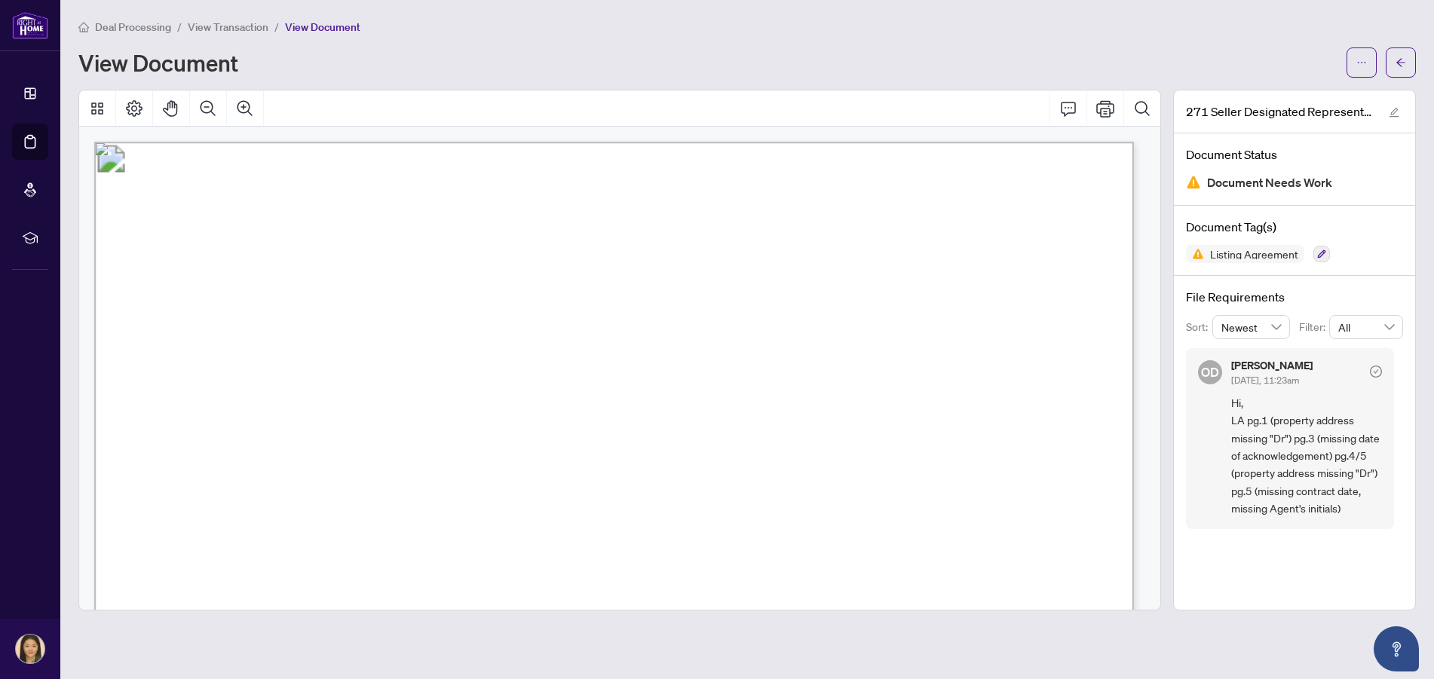
click at [1190, 179] on img at bounding box center [1193, 182] width 15 height 15
click at [1397, 107] on icon "edit" at bounding box center [1393, 112] width 11 height 11
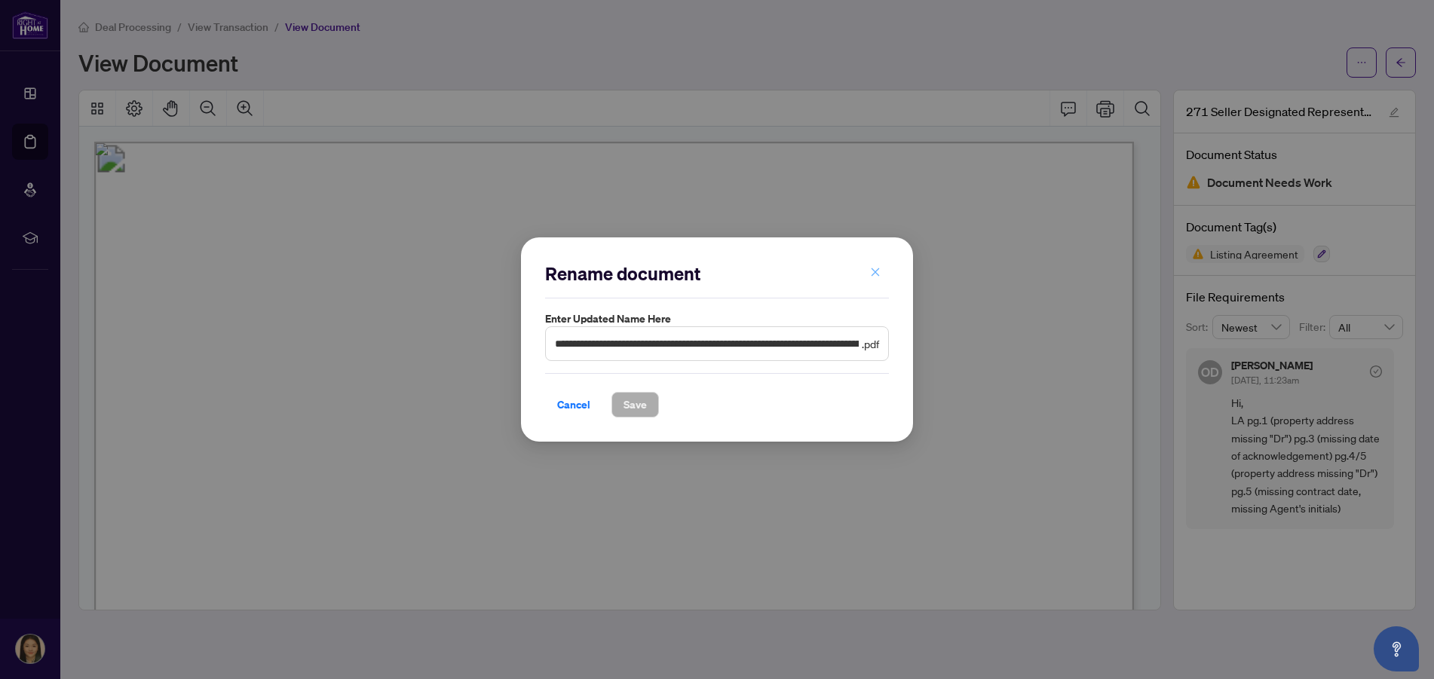
click at [876, 269] on icon "close" at bounding box center [875, 272] width 11 height 11
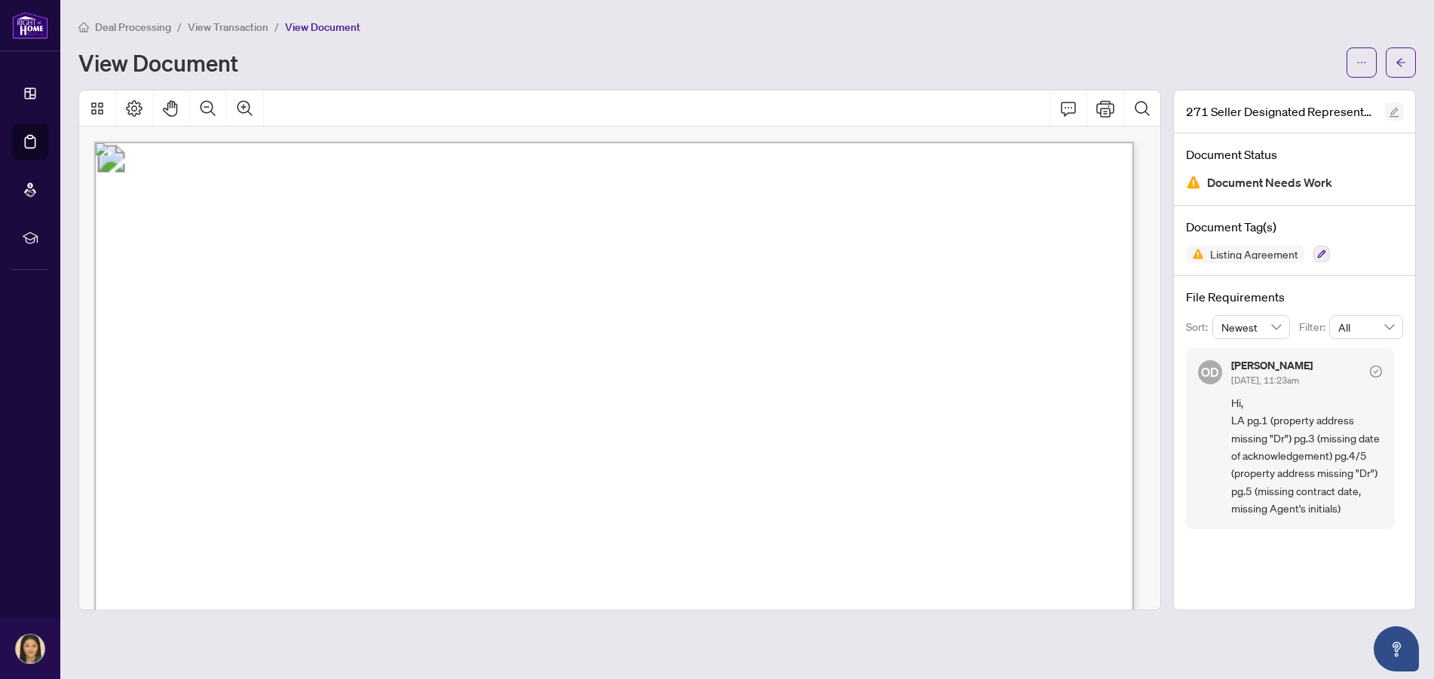
click at [1393, 113] on icon "edit" at bounding box center [1394, 113] width 10 height 10
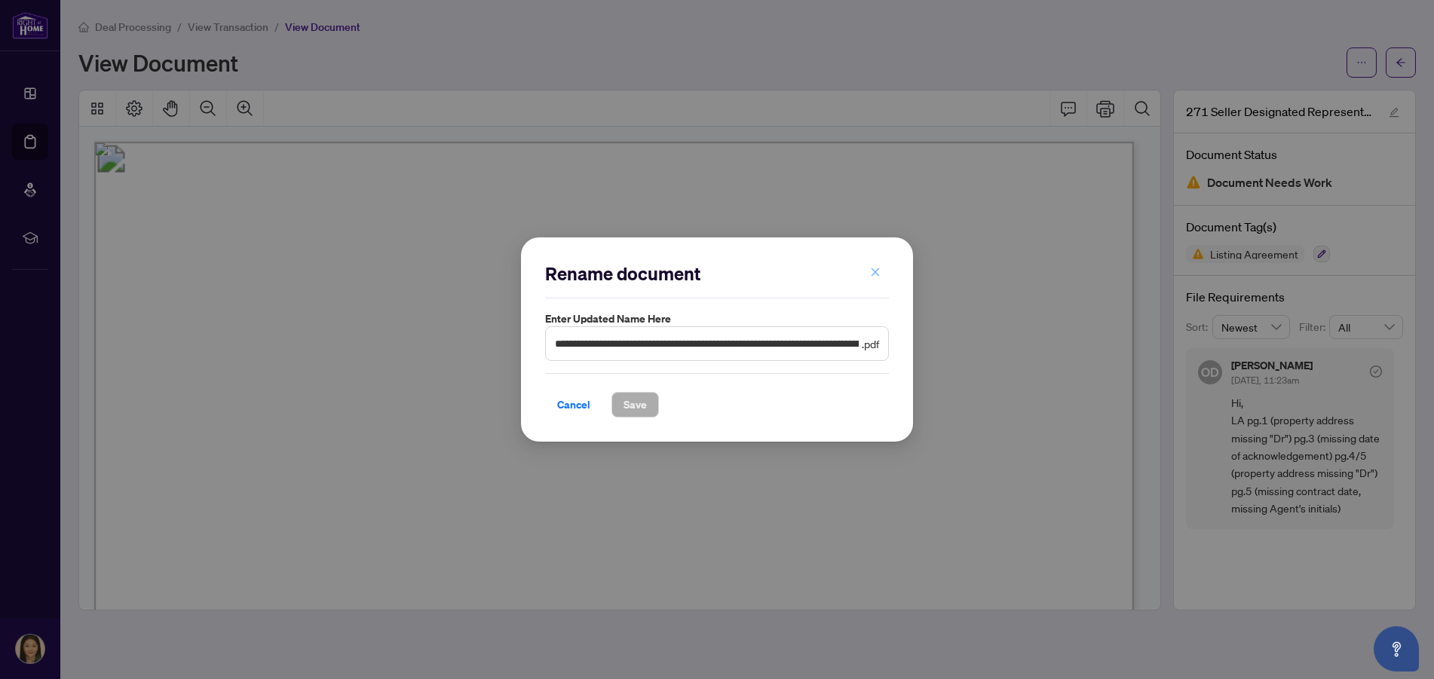
click at [880, 271] on icon "close" at bounding box center [875, 272] width 11 height 11
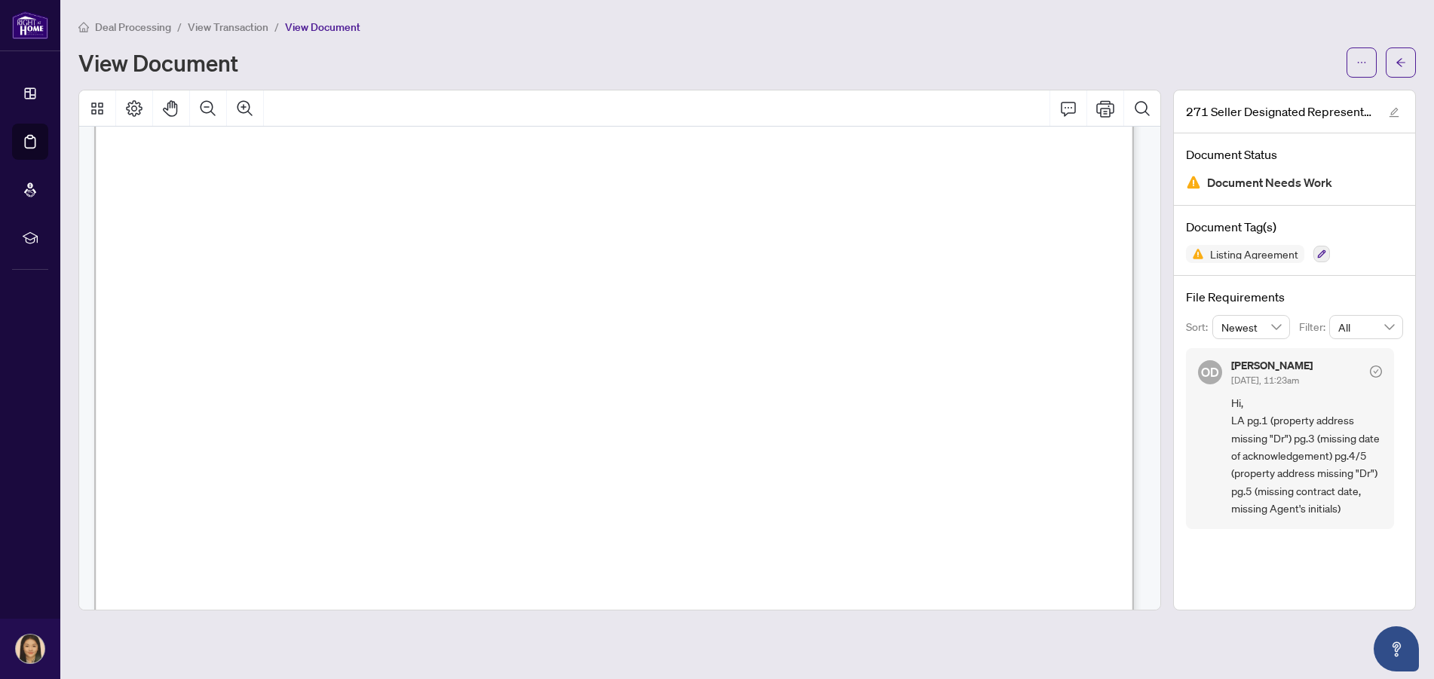
scroll to position [251, 0]
click at [1382, 648] on button "Open asap" at bounding box center [1395, 648] width 45 height 45
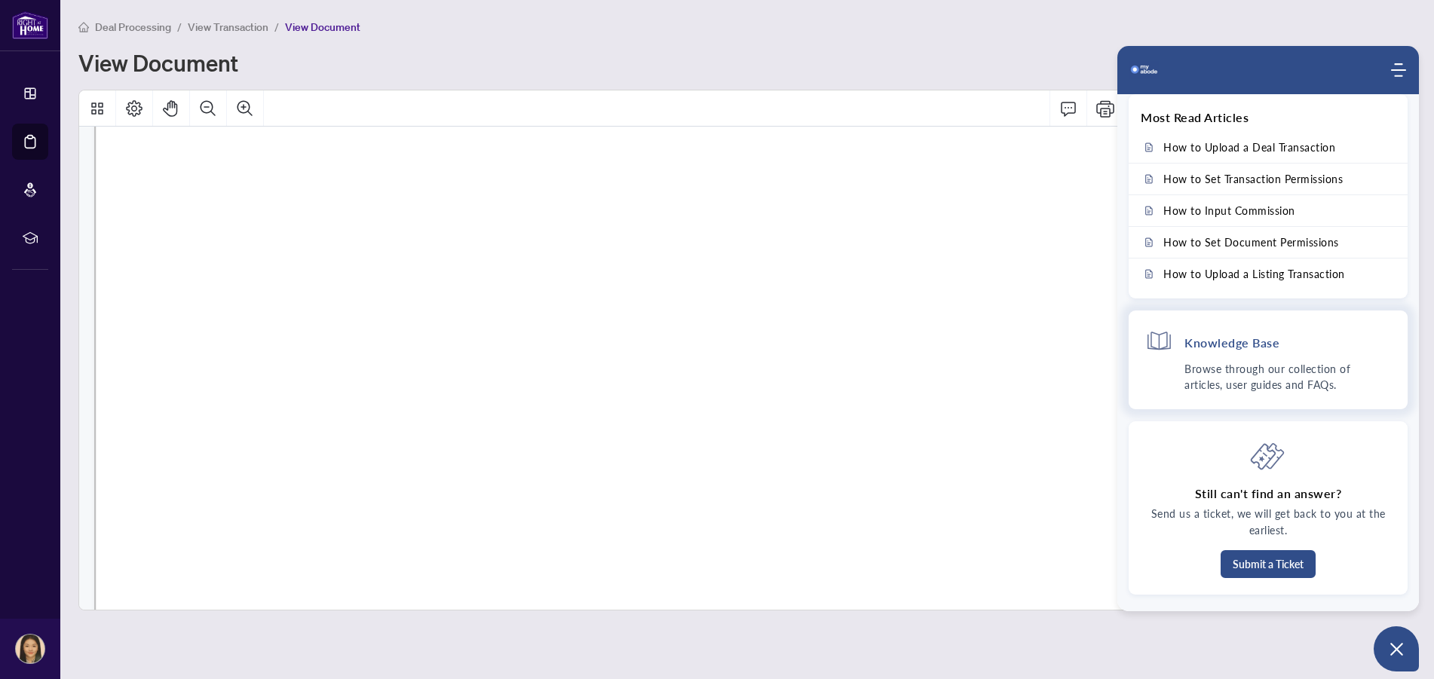
scroll to position [0, 0]
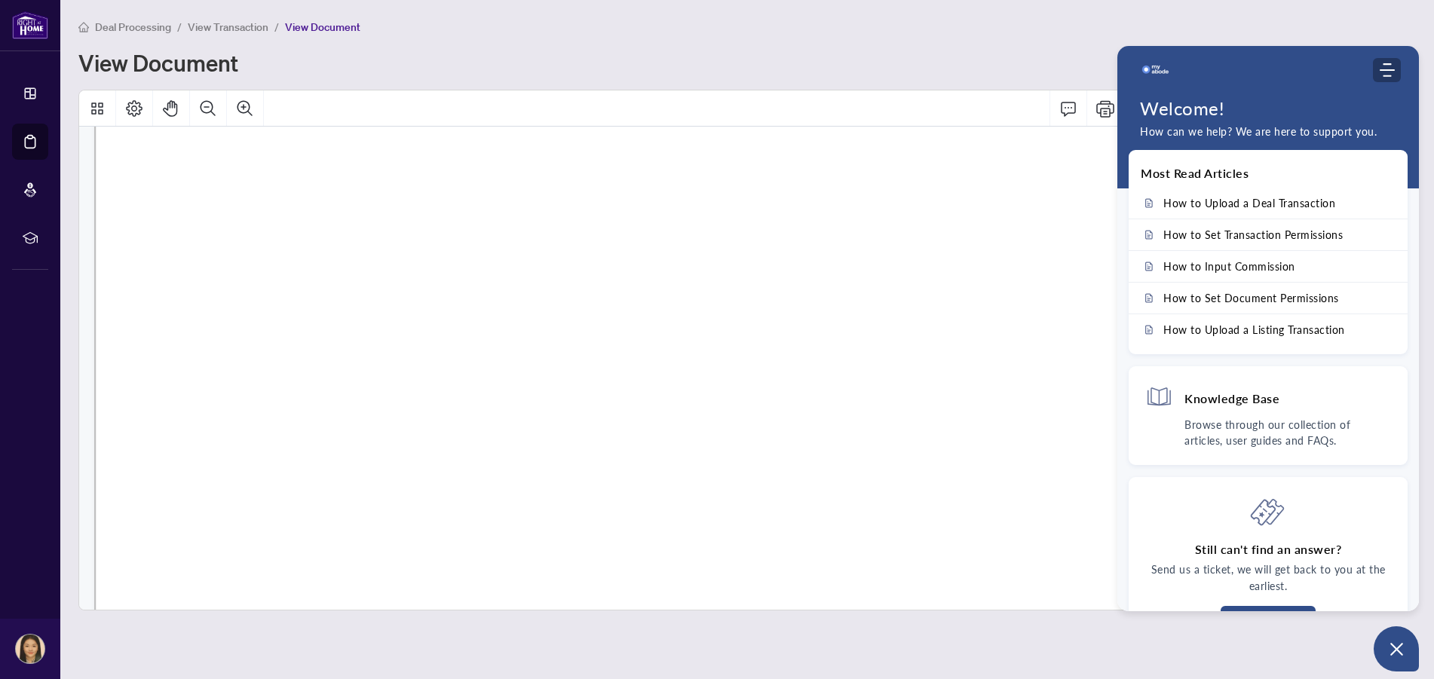
click at [1387, 74] on icon "Modules Menu" at bounding box center [1386, 70] width 15 height 15
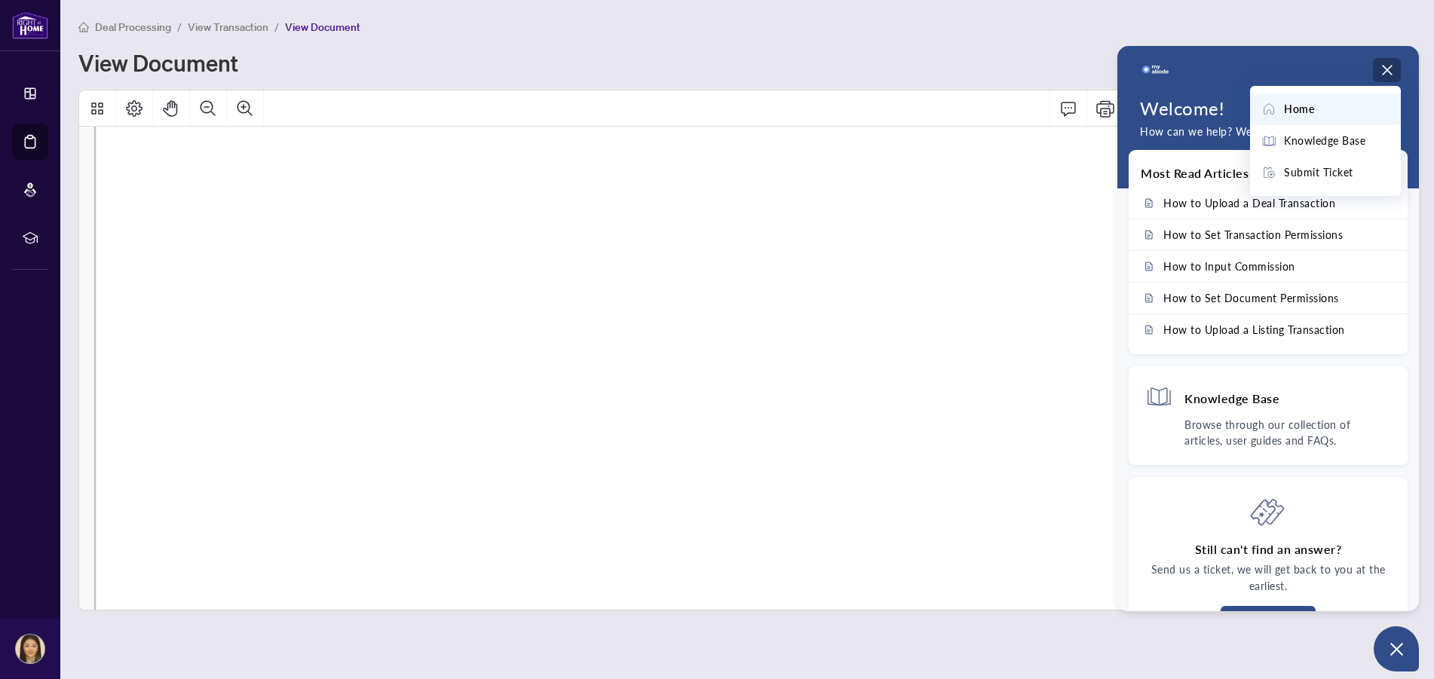
click at [995, 57] on div "View Document" at bounding box center [707, 63] width 1259 height 24
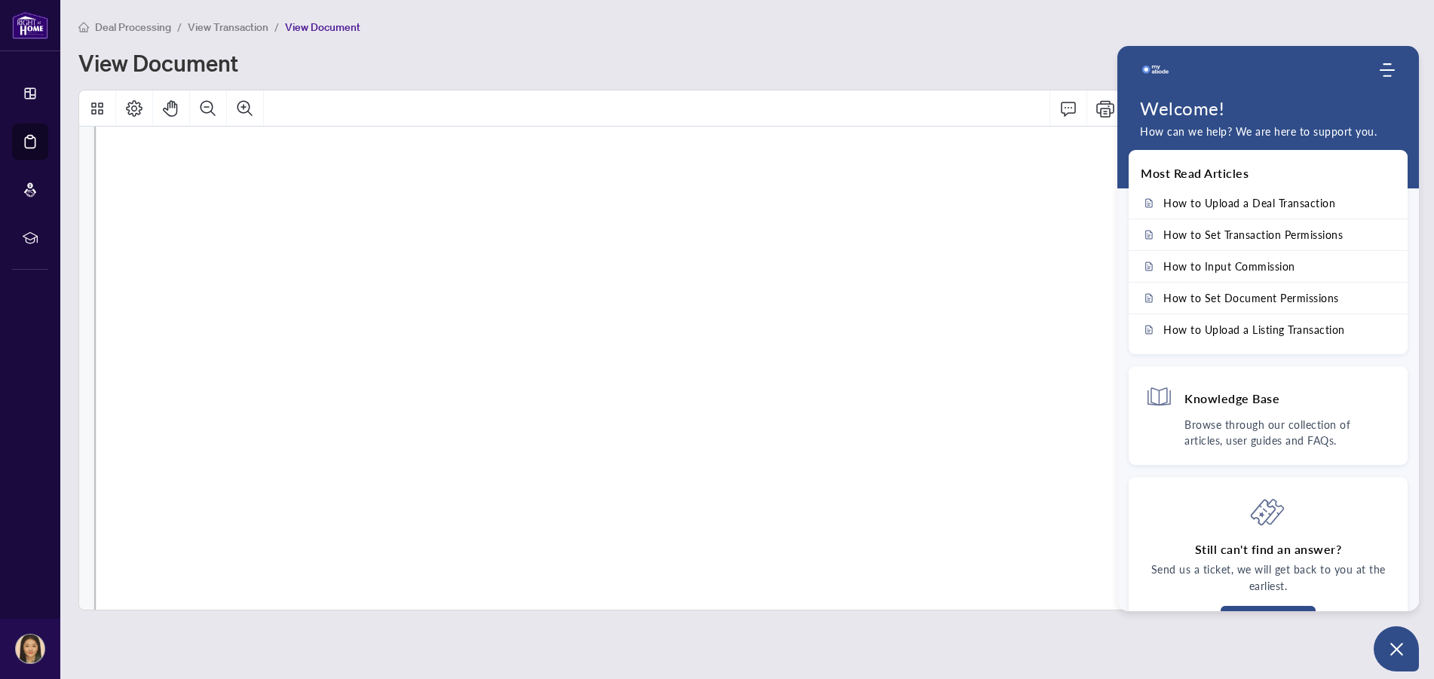
click at [535, 34] on div "Deal Processing / View Transaction / View Document" at bounding box center [746, 26] width 1337 height 17
click at [1388, 644] on icon "Open asap" at bounding box center [1396, 649] width 19 height 19
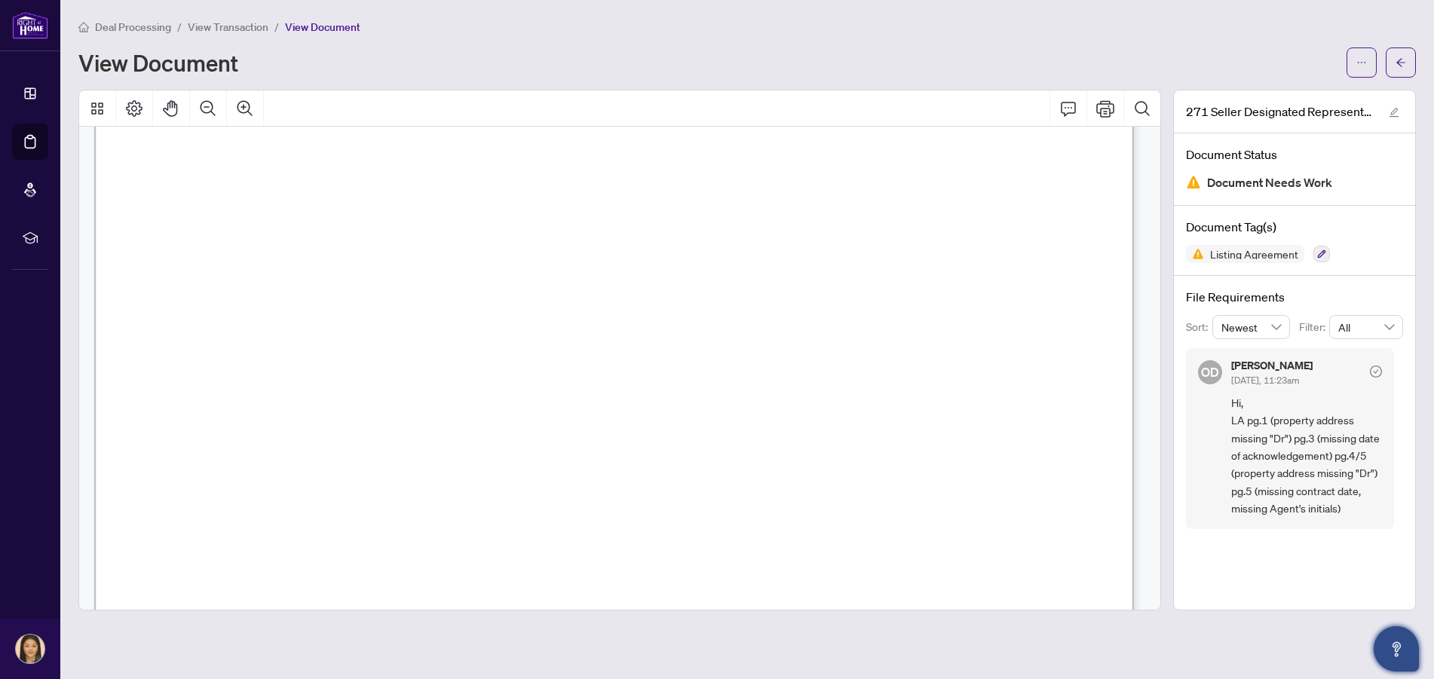
click at [208, 28] on span "View Transaction" at bounding box center [228, 27] width 81 height 14
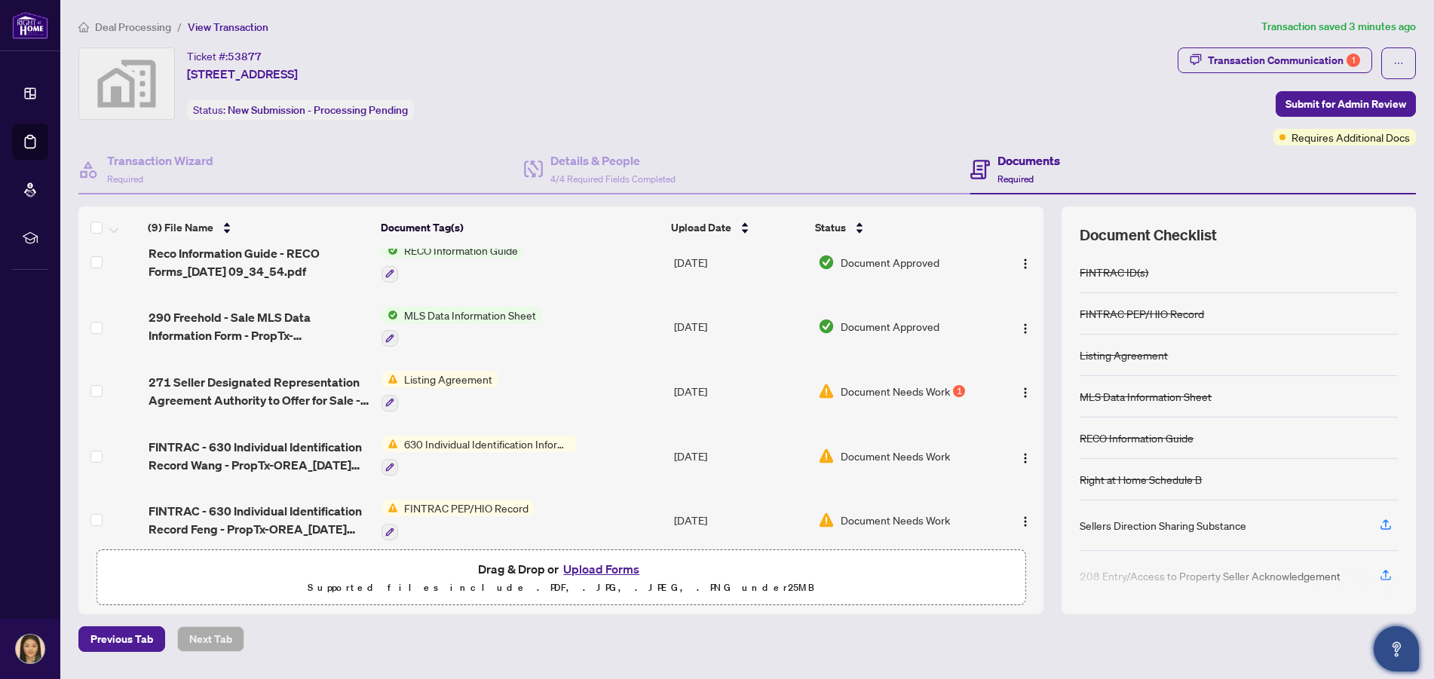
scroll to position [290, 0]
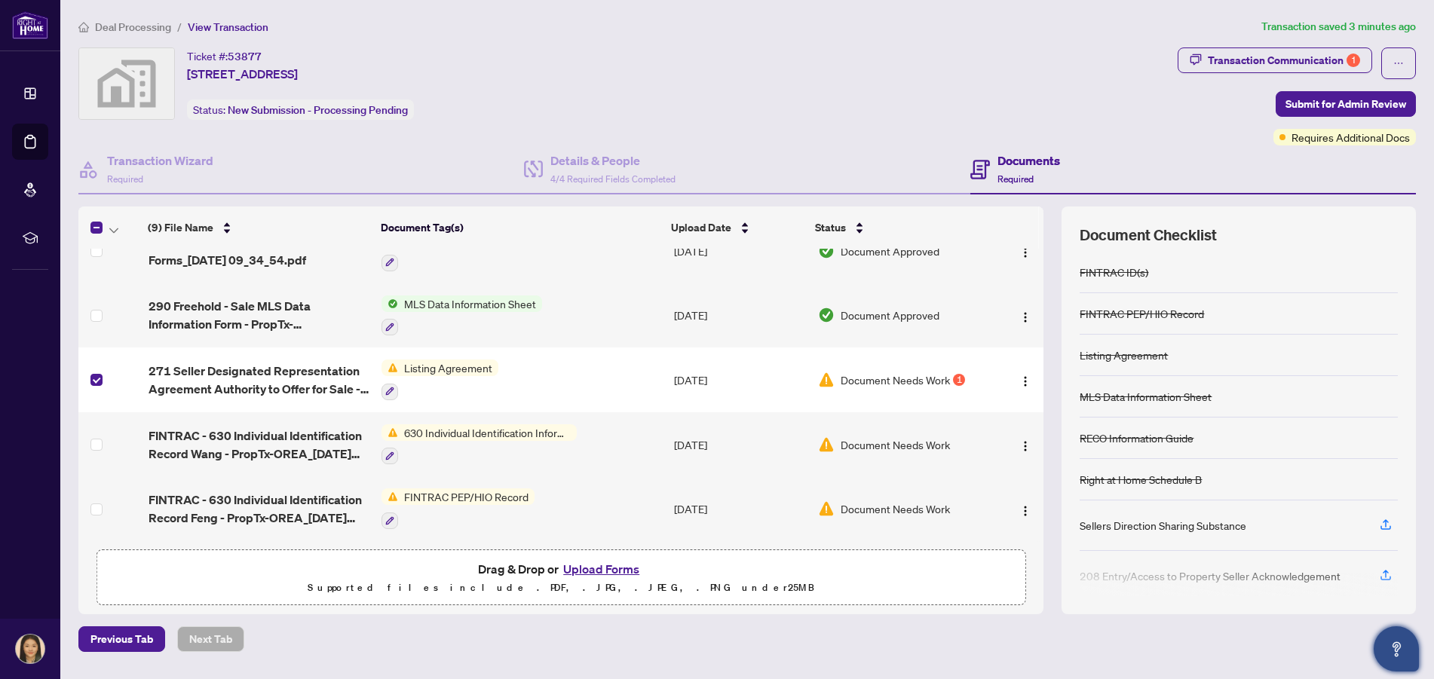
drag, startPoint x: 90, startPoint y: 380, endPoint x: 90, endPoint y: 441, distance: 61.1
click at [90, 441] on td at bounding box center [110, 444] width 64 height 65
drag, startPoint x: 458, startPoint y: 363, endPoint x: 459, endPoint y: 414, distance: 50.5
click at [459, 414] on tbody "271-551 [GEOGRAPHIC_DATA] Dr-02_2025-09-20 08_44_10.pdf Listing Agreement [DATE…" at bounding box center [560, 250] width 965 height 581
click at [458, 413] on td "630 Individual Identification Information Record" at bounding box center [521, 444] width 292 height 65
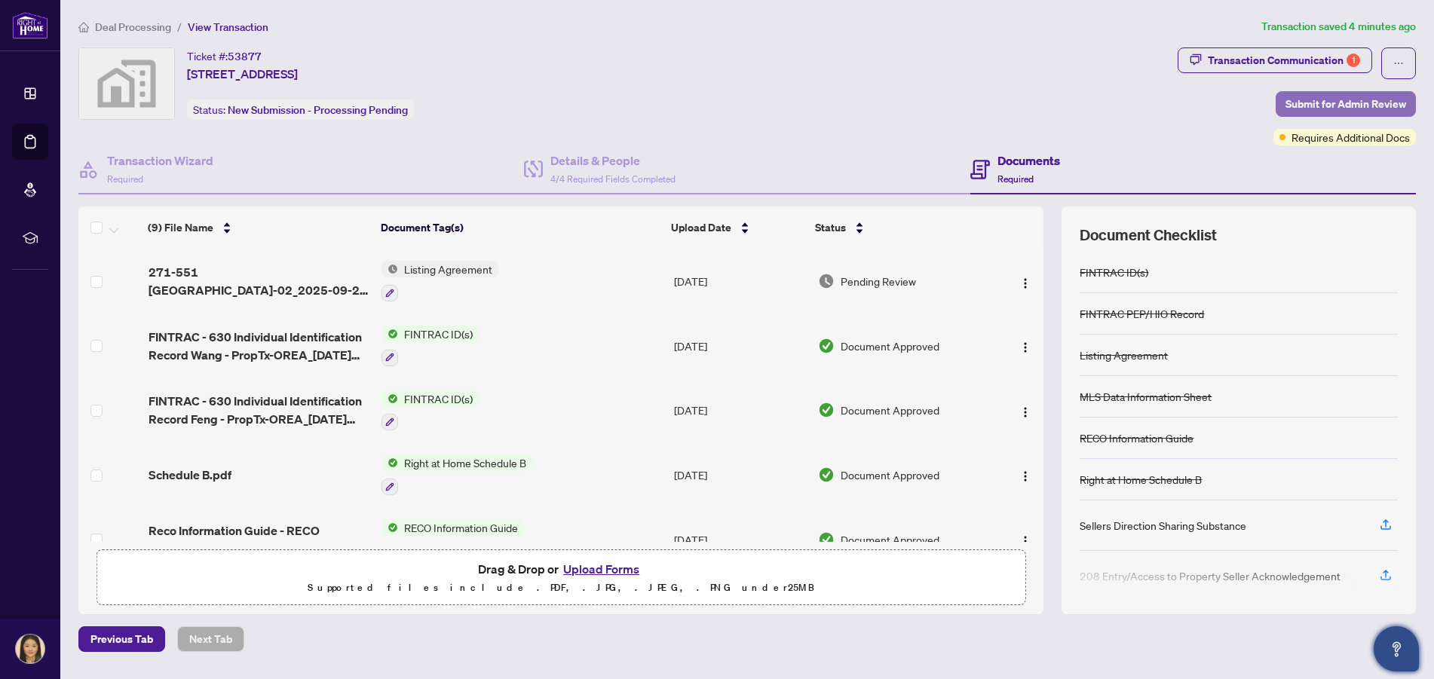
click at [1361, 104] on span "Submit for Admin Review" at bounding box center [1345, 104] width 121 height 24
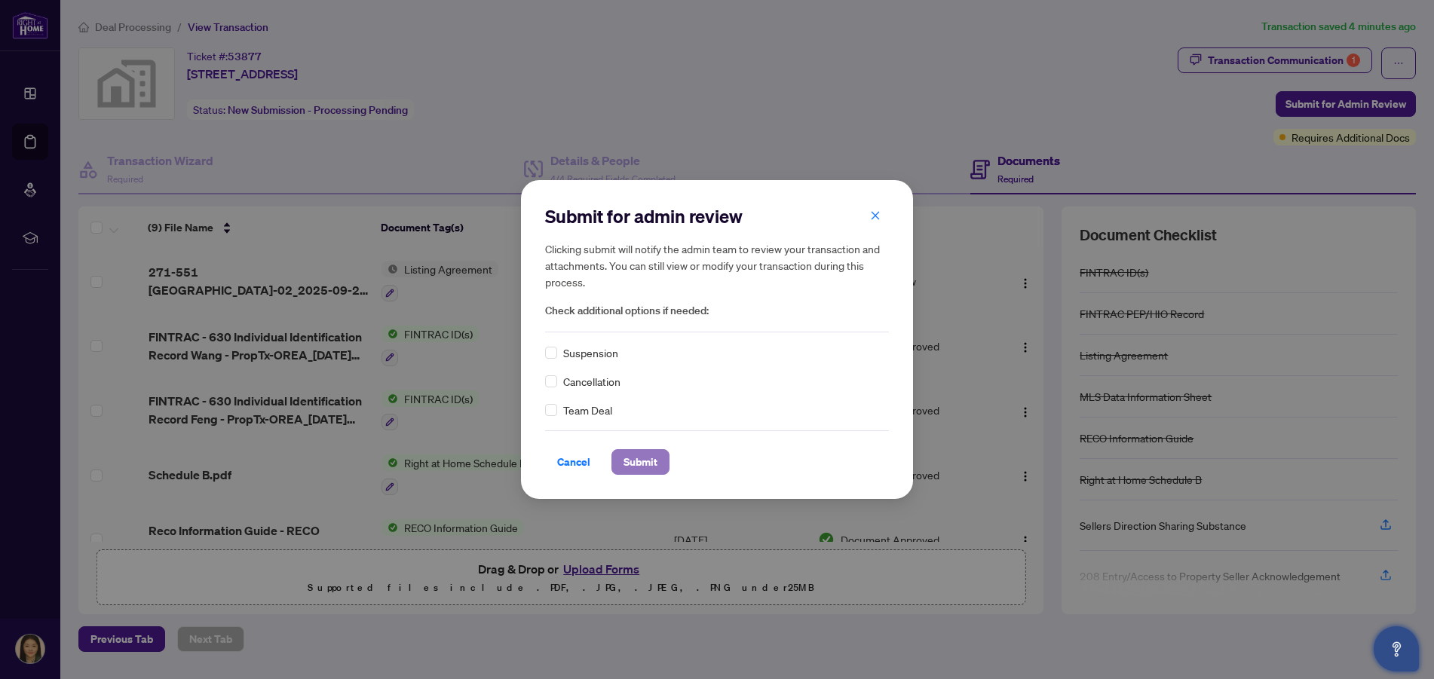
click at [657, 466] on span "Submit" at bounding box center [640, 462] width 34 height 24
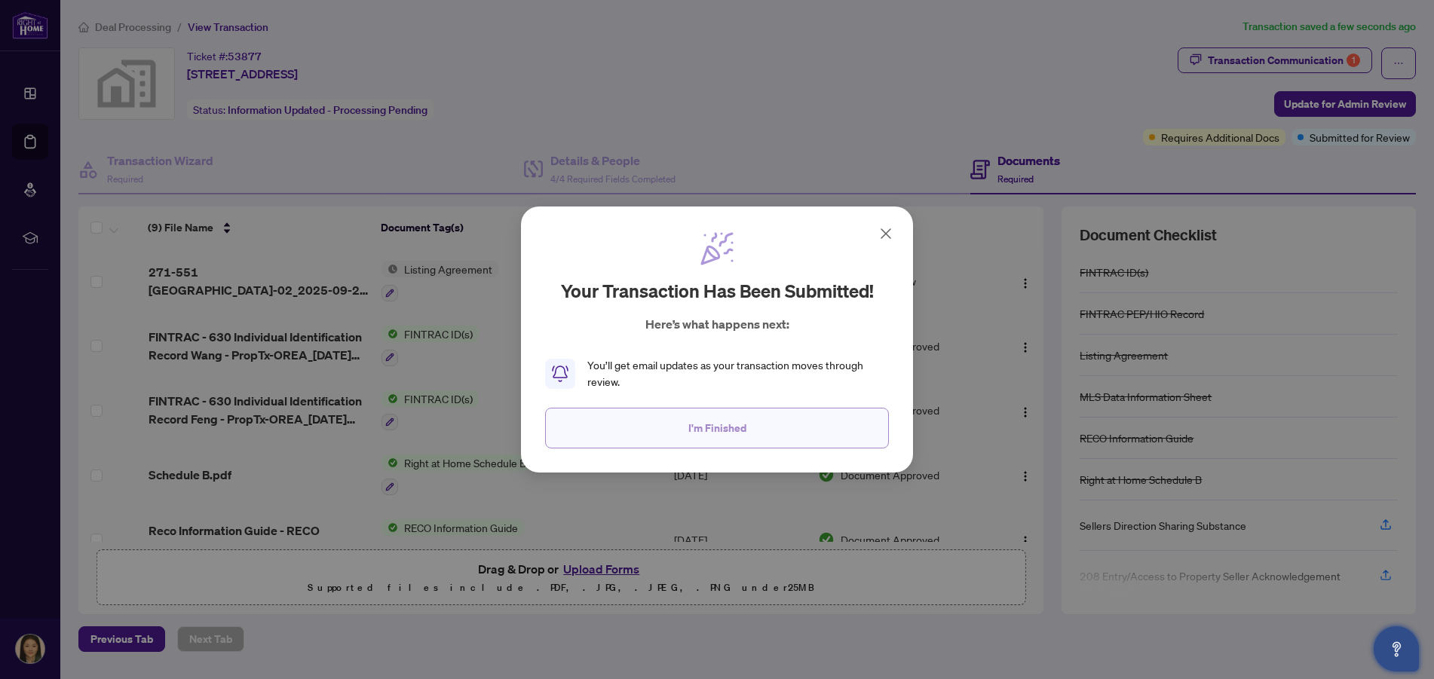
click at [765, 433] on button "I'm Finished" at bounding box center [717, 428] width 344 height 41
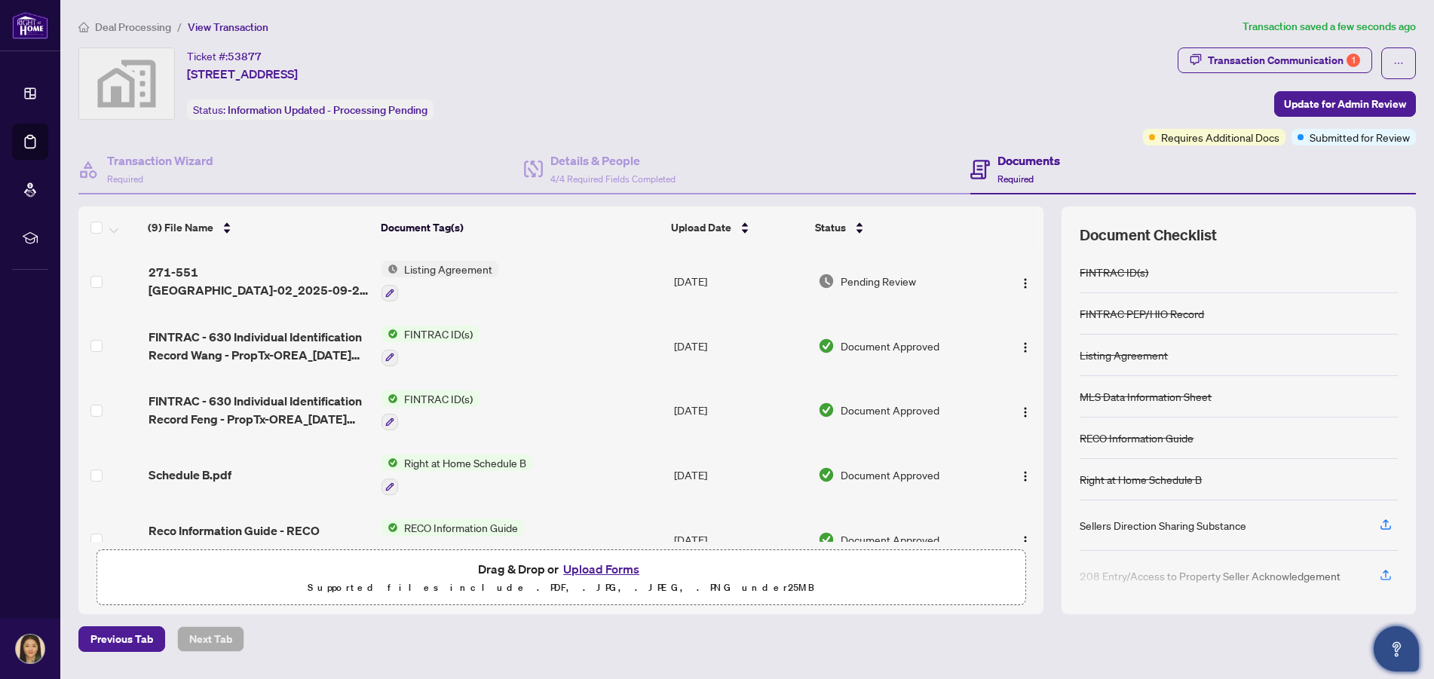
click at [716, 136] on div "Ticket #: 53877 [STREET_ADDRESS] Status: Information Updated - Processing Pendi…" at bounding box center [607, 96] width 1064 height 98
